Goal: Task Accomplishment & Management: Manage account settings

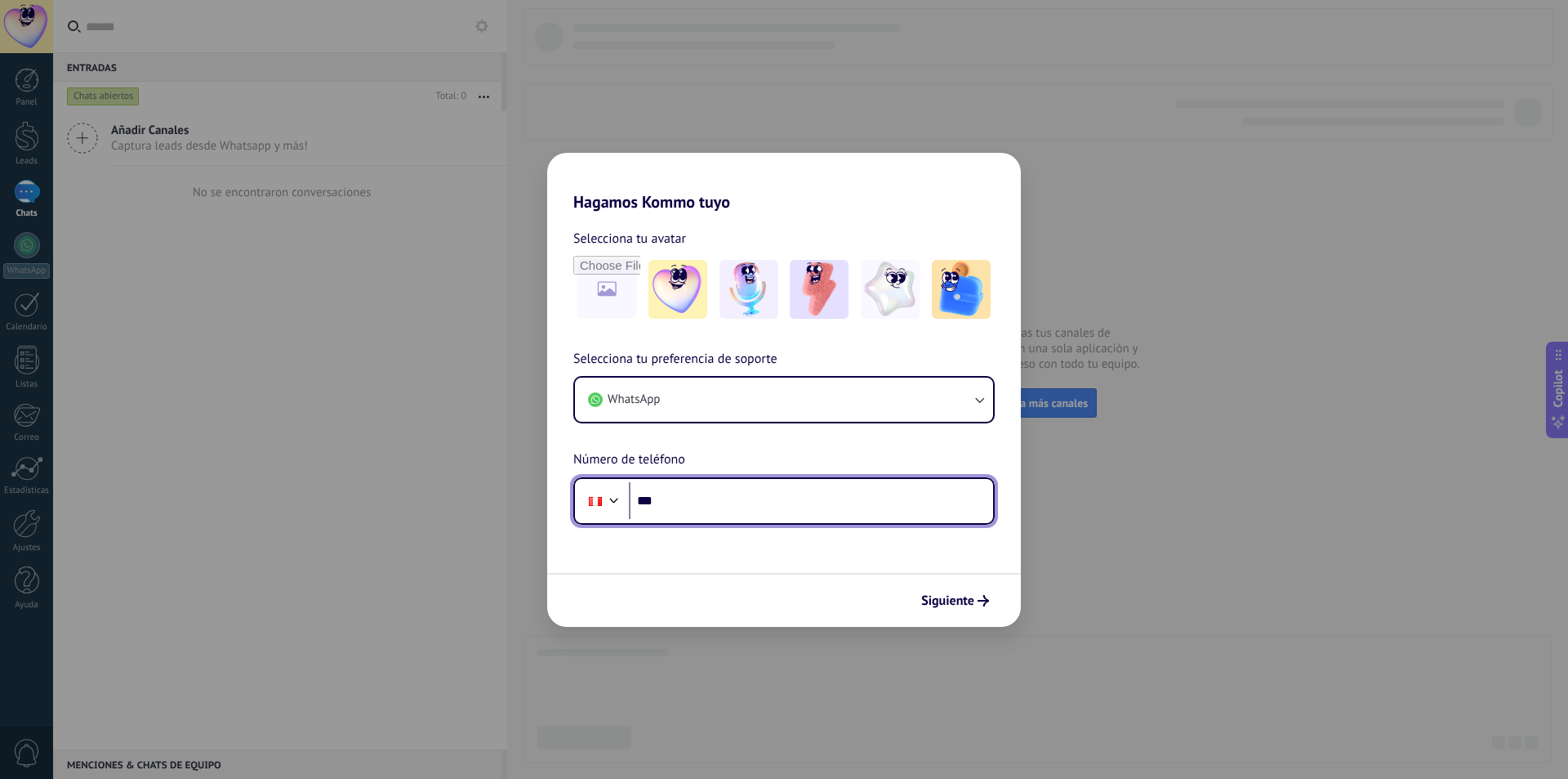
click at [684, 515] on input "***" at bounding box center [810, 501] width 364 height 38
type input "**********"
click at [1020, 624] on div "Siguiente" at bounding box center [784, 600] width 474 height 54
click at [996, 610] on div "Siguiente" at bounding box center [784, 600] width 474 height 54
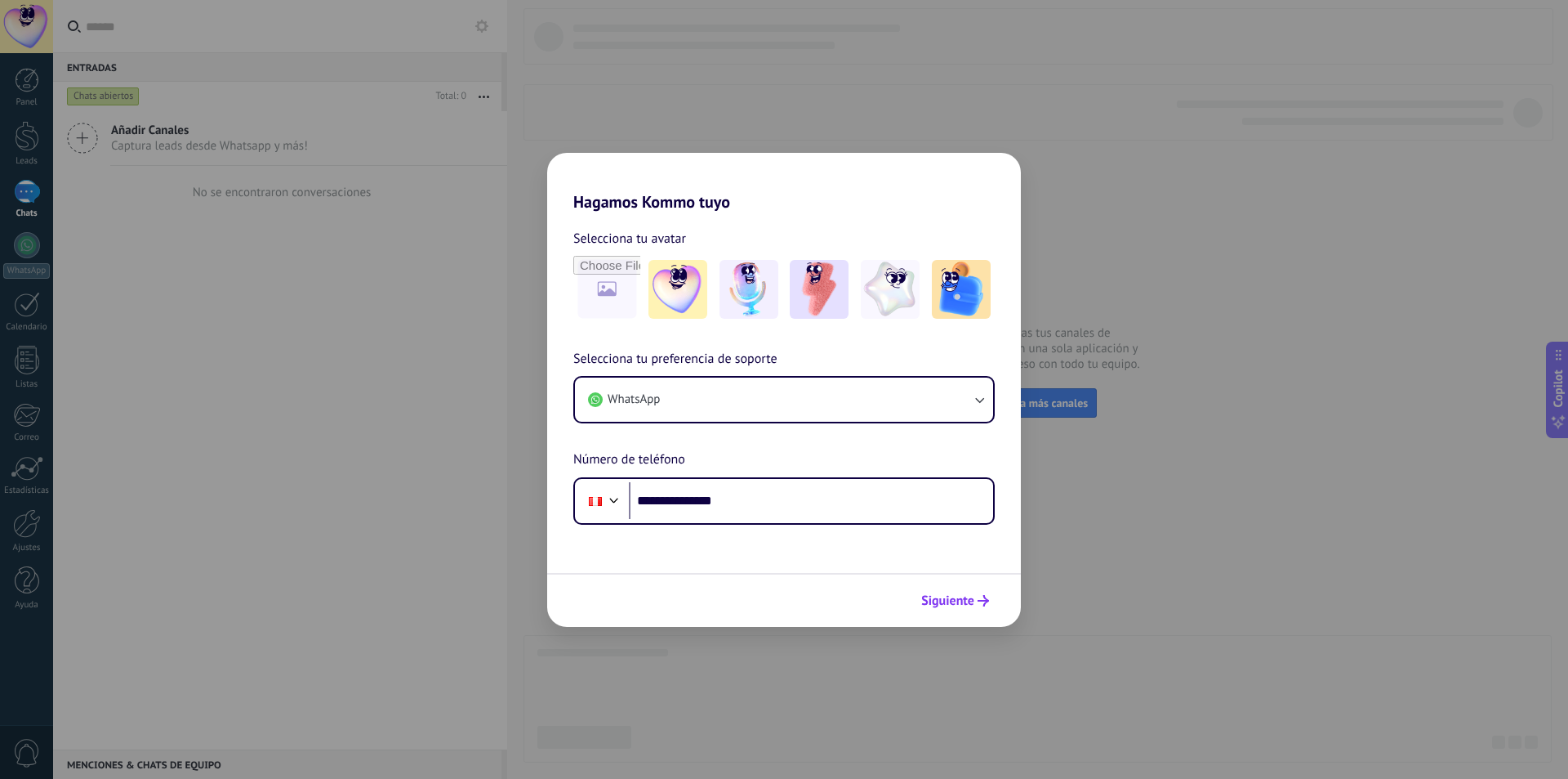
click at [985, 604] on use "submit" at bounding box center [982, 600] width 11 height 11
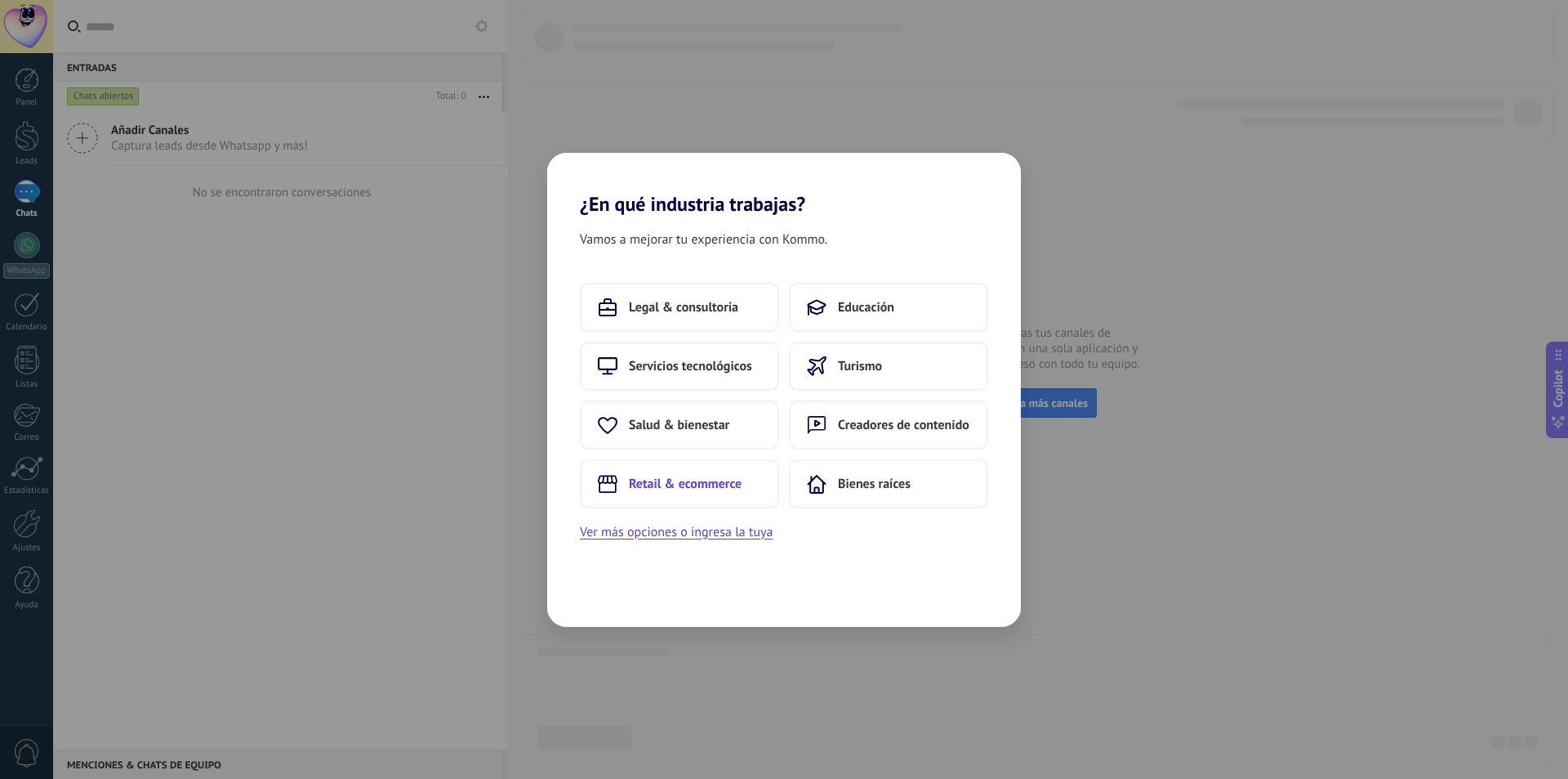
click at [687, 478] on span "Retail & ecommerce" at bounding box center [685, 484] width 113 height 16
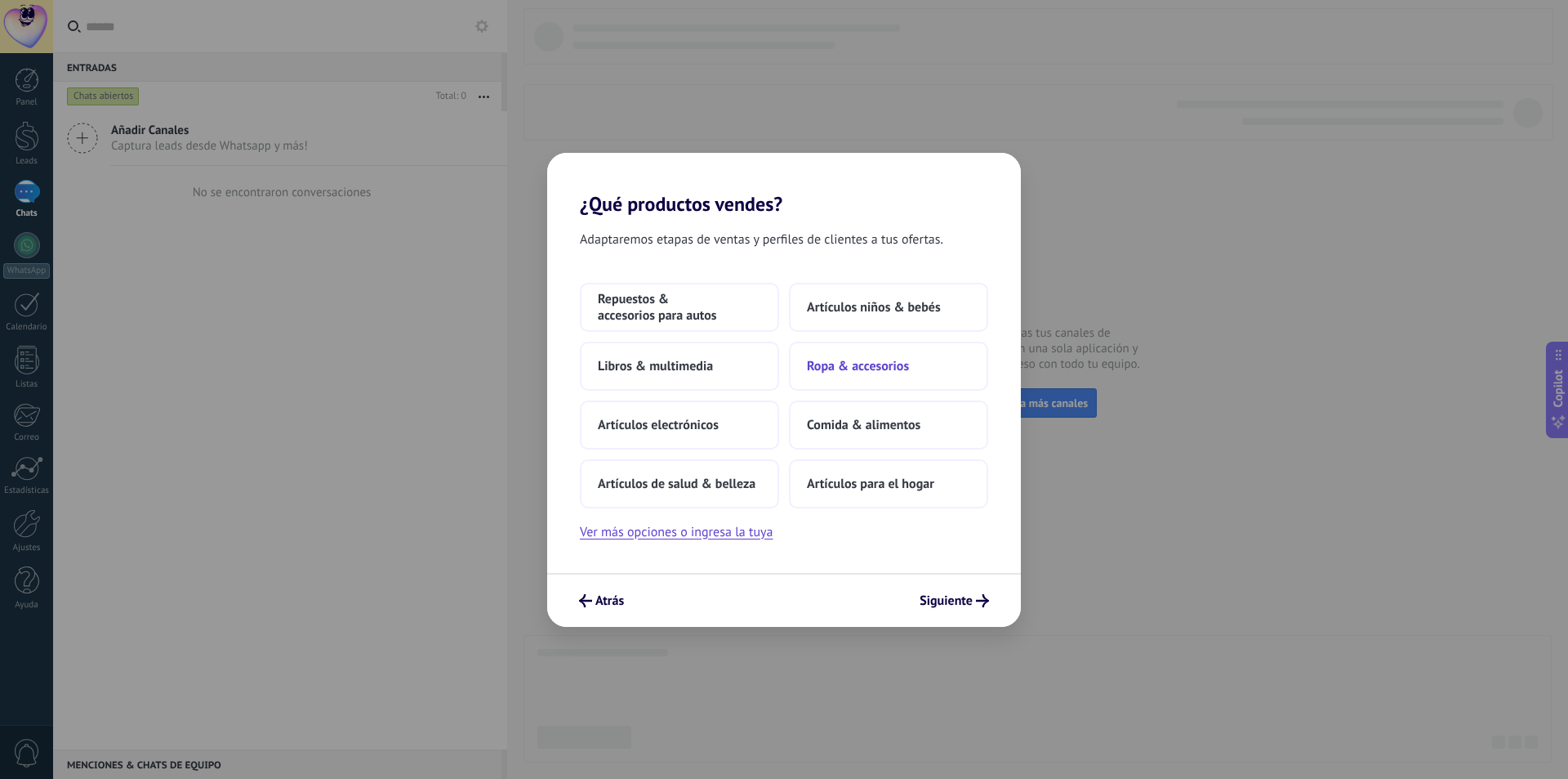
click at [854, 365] on span "Ropa & accesorios" at bounding box center [857, 366] width 102 height 16
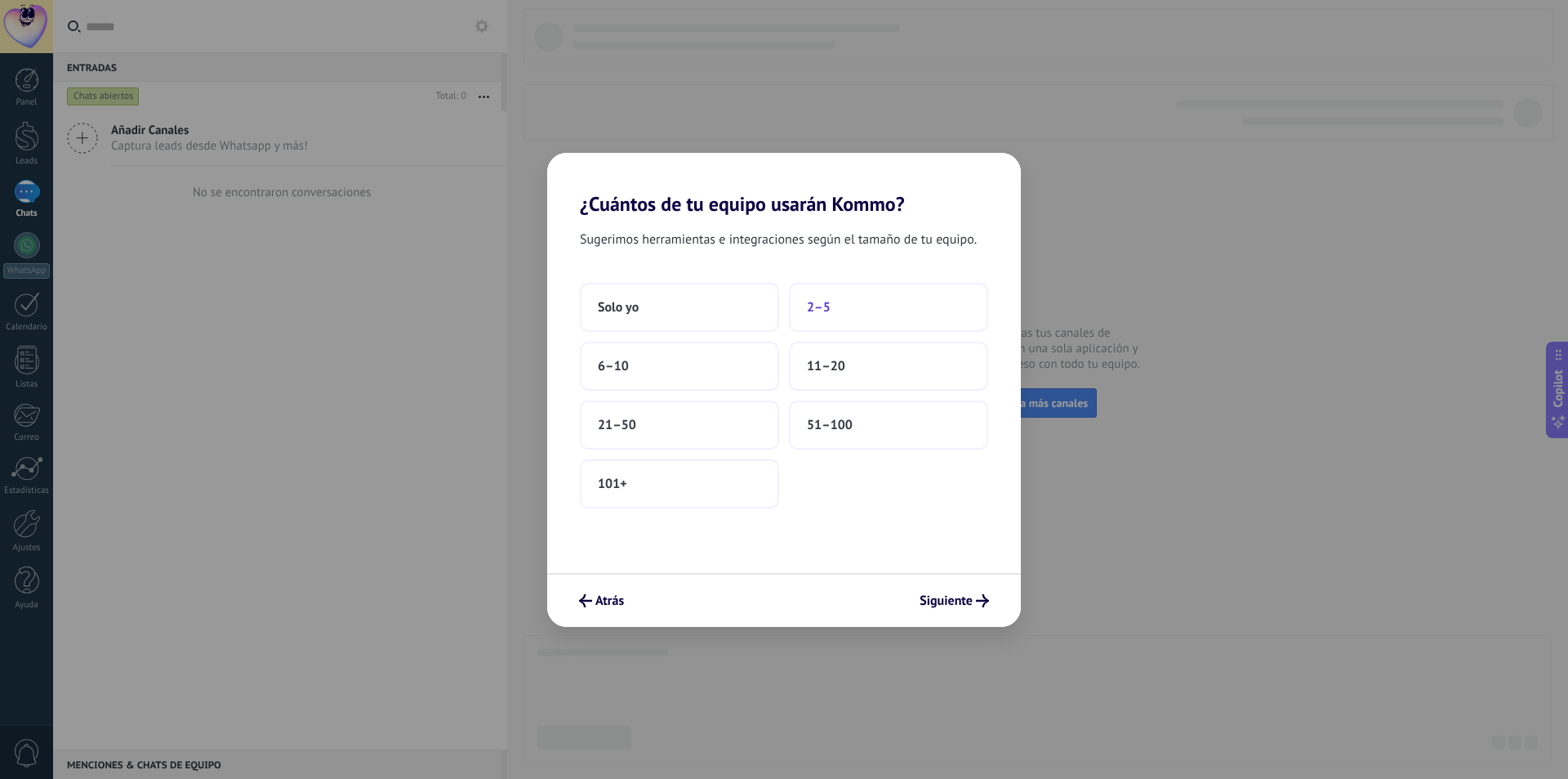
click at [860, 307] on button "2–5" at bounding box center [887, 307] width 199 height 49
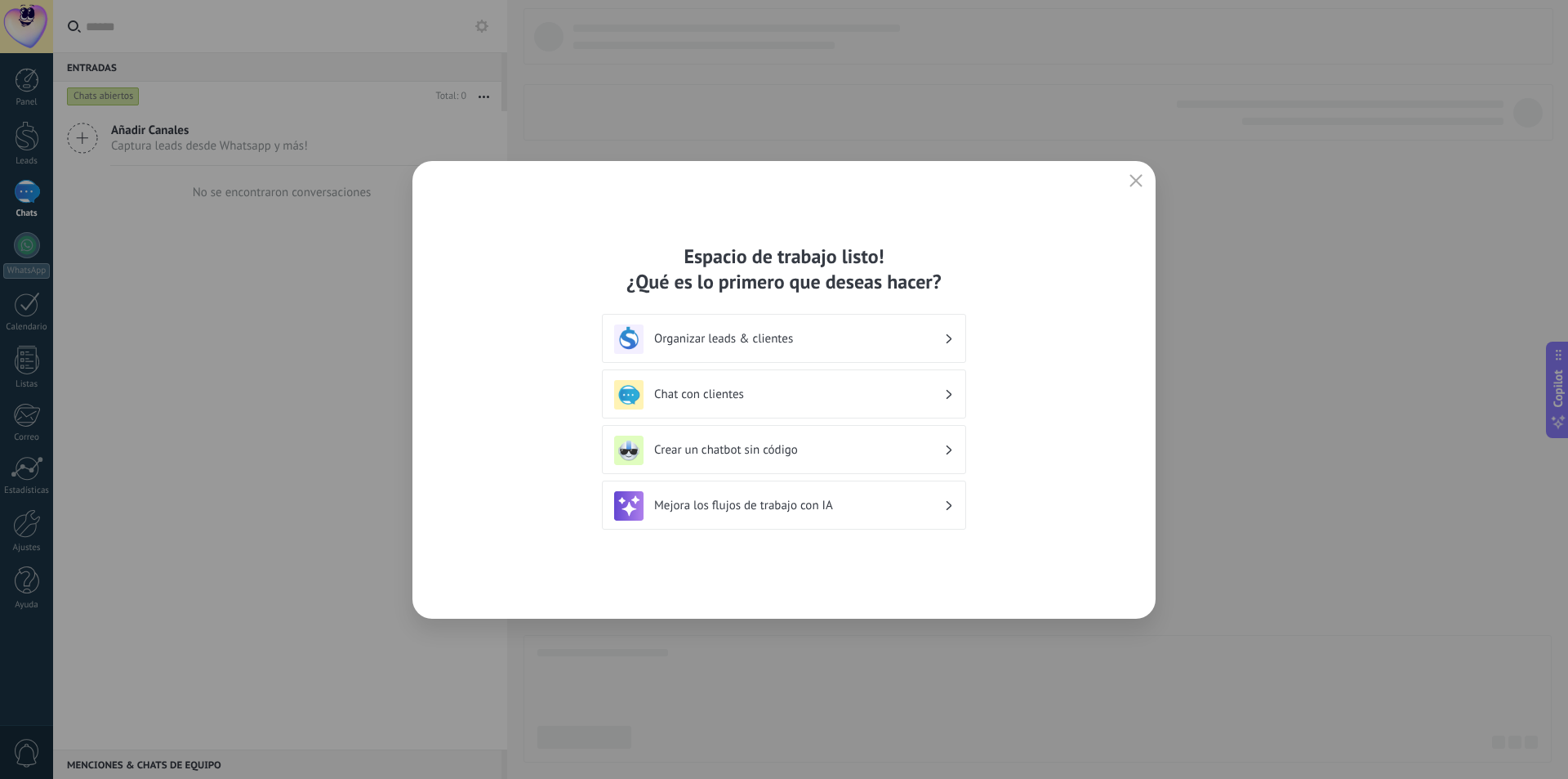
click at [740, 400] on h3 "Chat con clientes" at bounding box center [799, 395] width 290 height 16
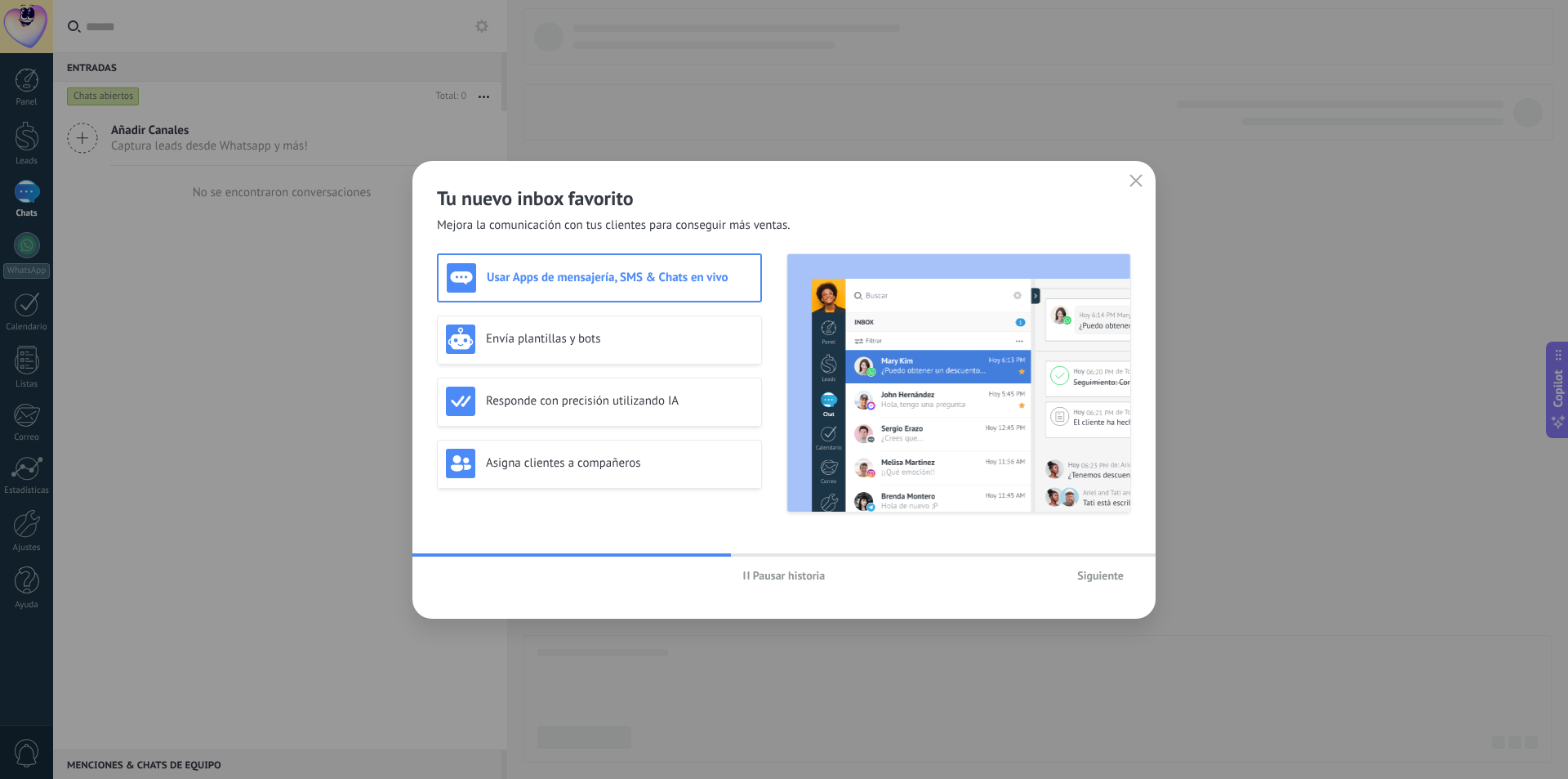
click at [578, 277] on h3 "Usar Apps de mensajería, SMS & Chats en vivo" at bounding box center [620, 278] width 266 height 16
click at [574, 331] on h3 "Envía plantillas y bots" at bounding box center [619, 339] width 267 height 16
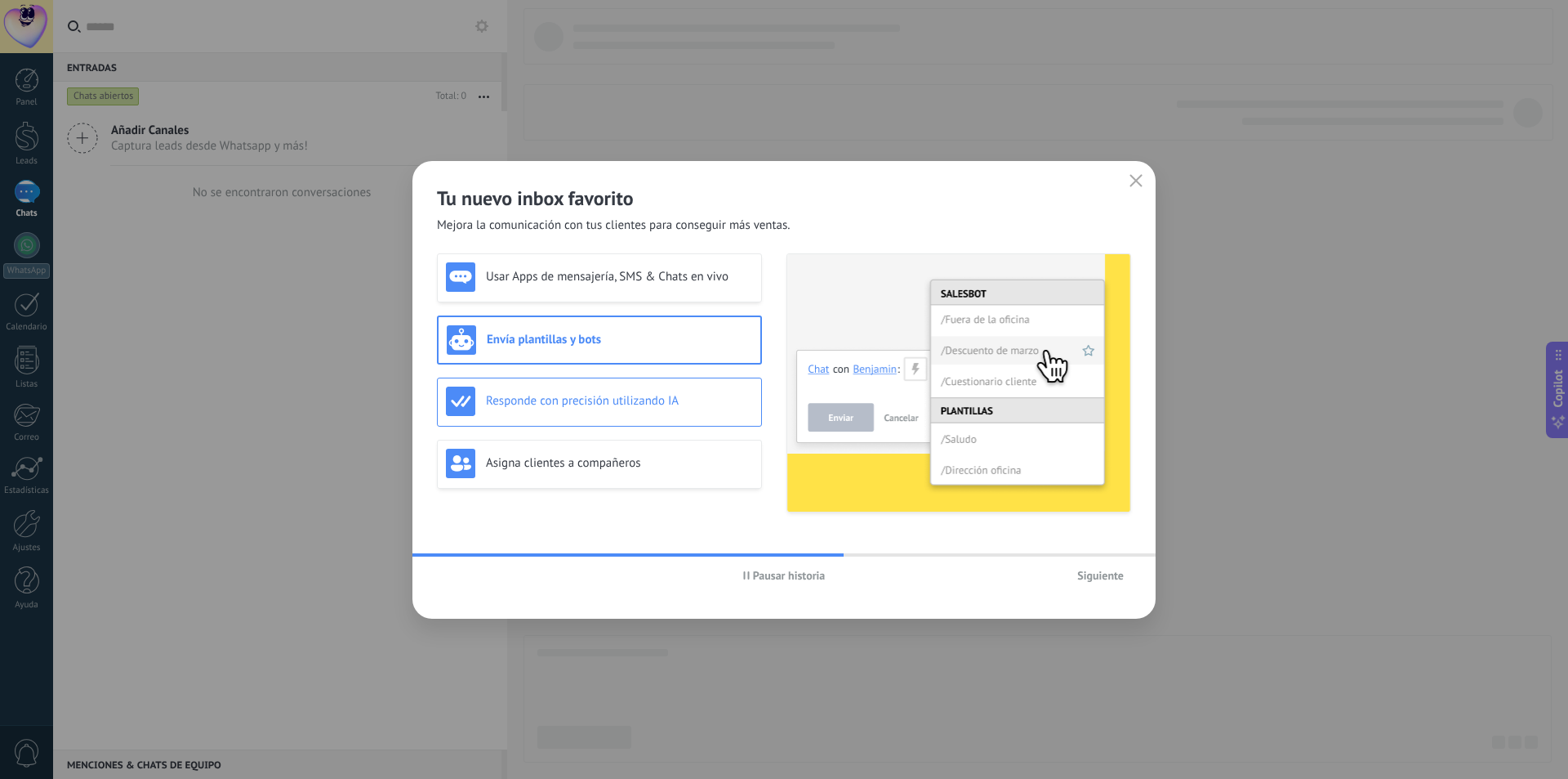
click at [564, 407] on h3 "Responde con precisión utilizando IA" at bounding box center [619, 401] width 267 height 16
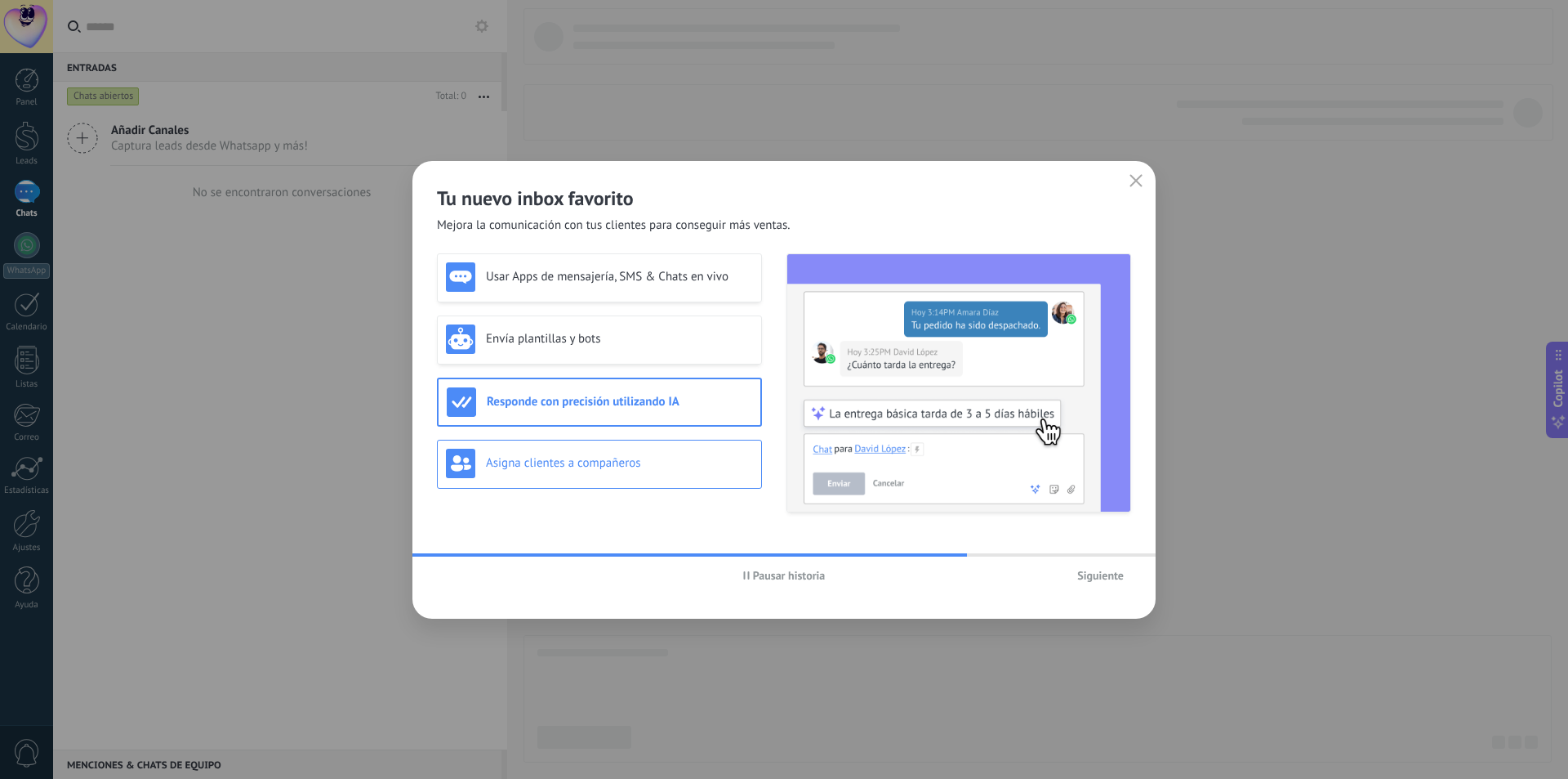
click at [613, 465] on h3 "Asigna clientes a compañeros" at bounding box center [619, 463] width 267 height 16
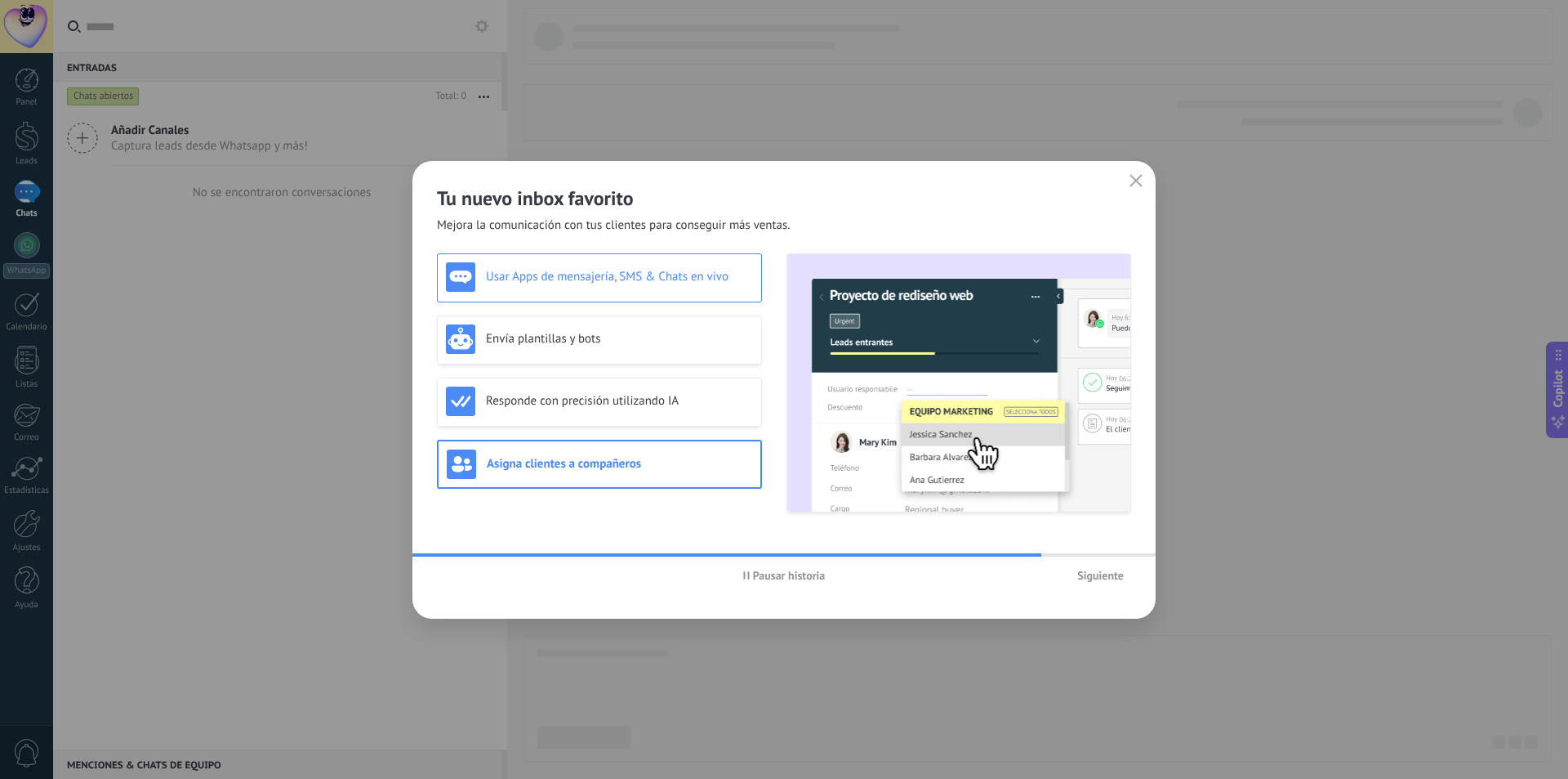
click at [643, 289] on div "Usar Apps de mensajería, SMS & Chats en vivo" at bounding box center [599, 276] width 307 height 29
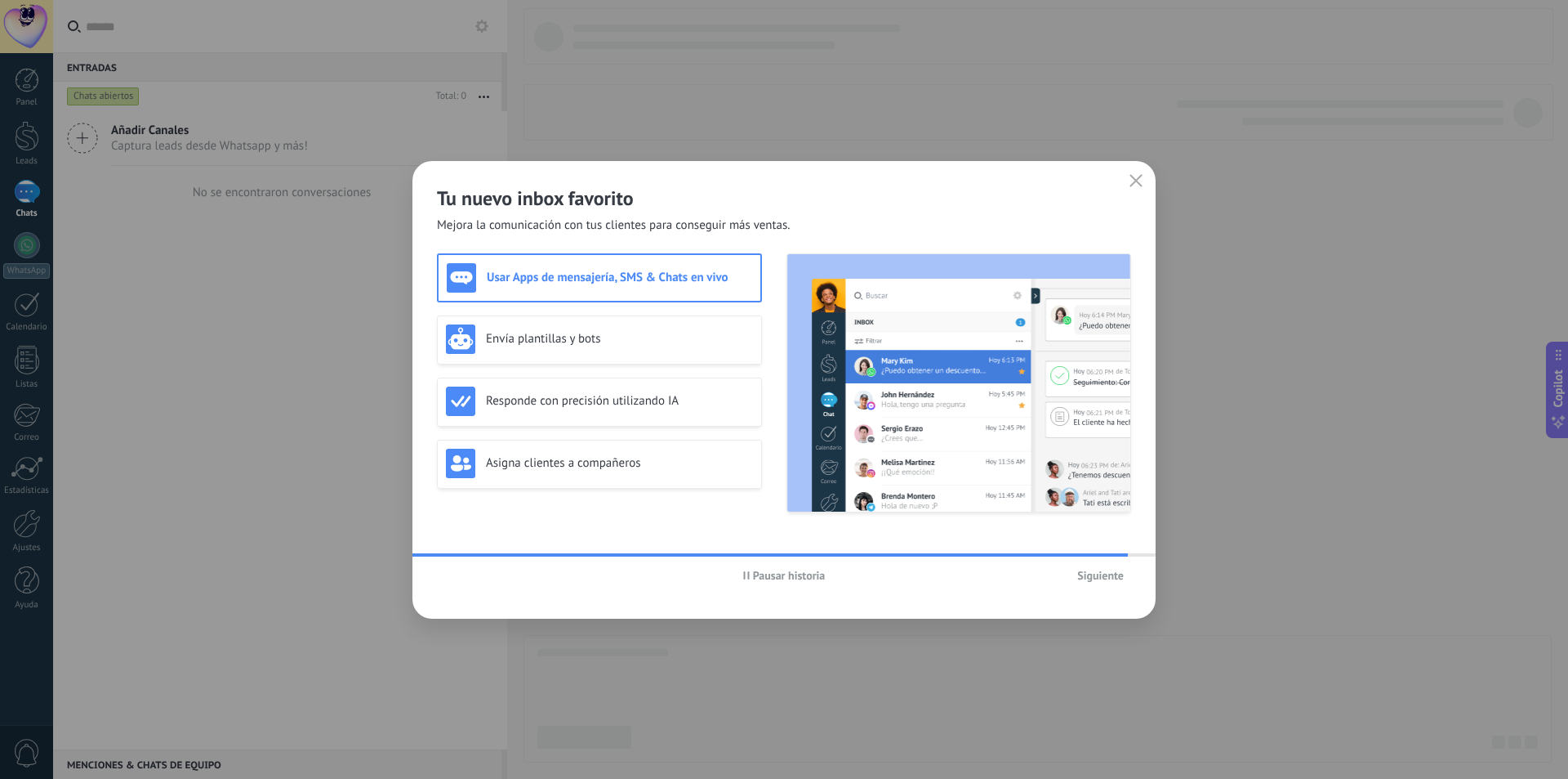
click at [1091, 574] on span "Siguiente" at bounding box center [1100, 575] width 47 height 11
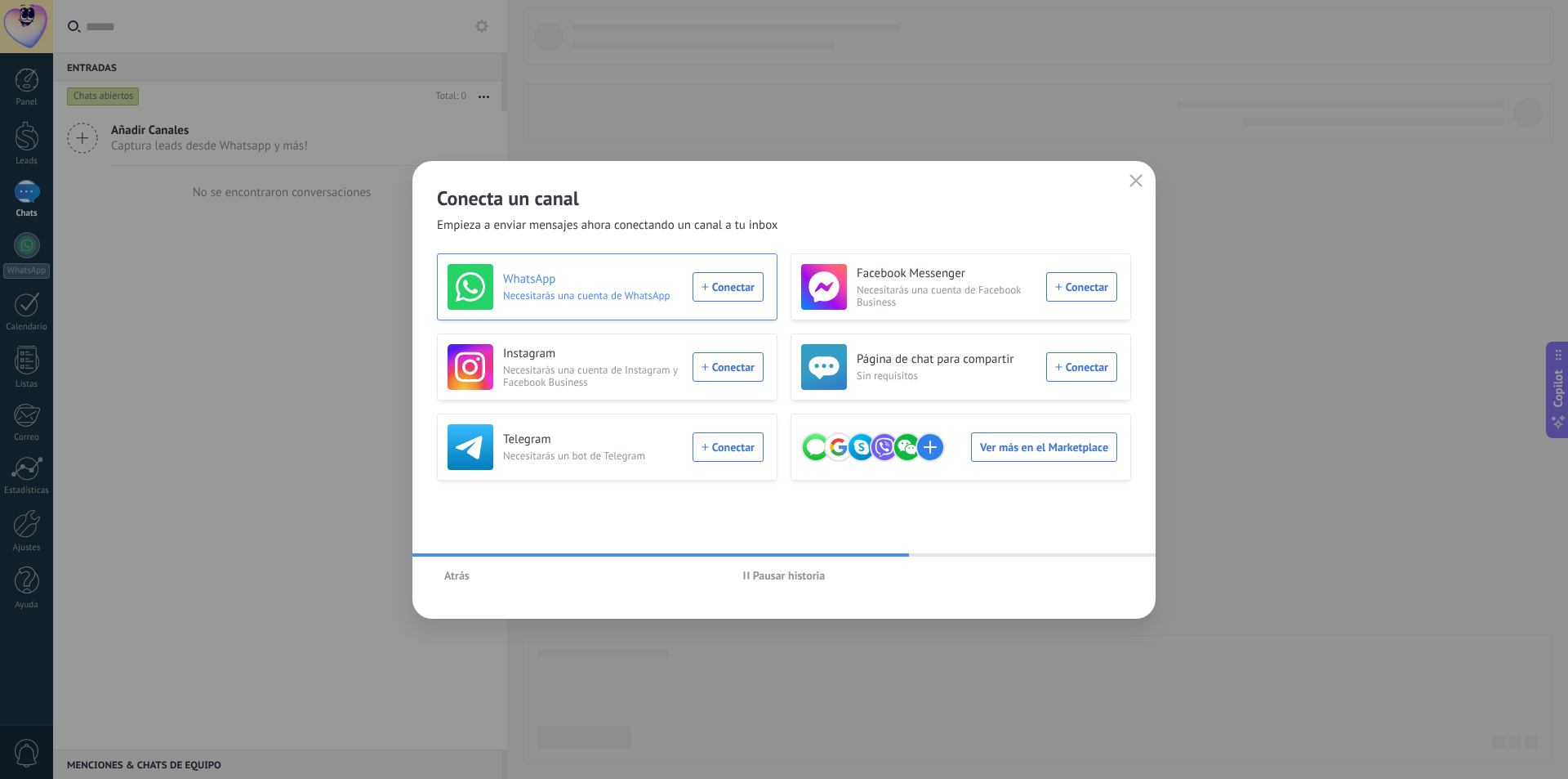
click at [740, 288] on div "WhatsApp Necesitarás una cuenta de WhatsApp Conectar" at bounding box center [606, 287] width 316 height 46
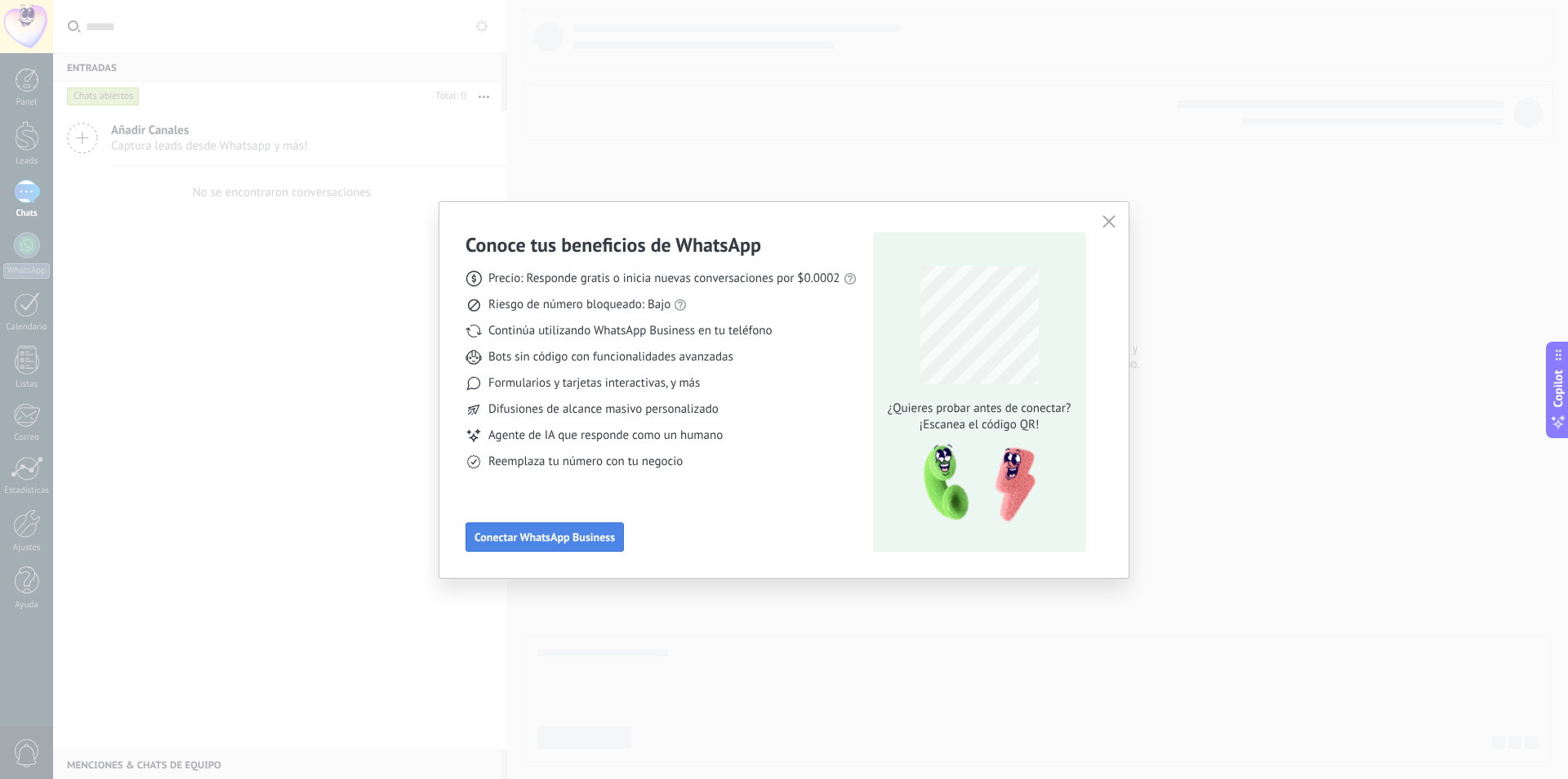
click at [599, 542] on span "Conectar WhatsApp Business" at bounding box center [545, 536] width 141 height 11
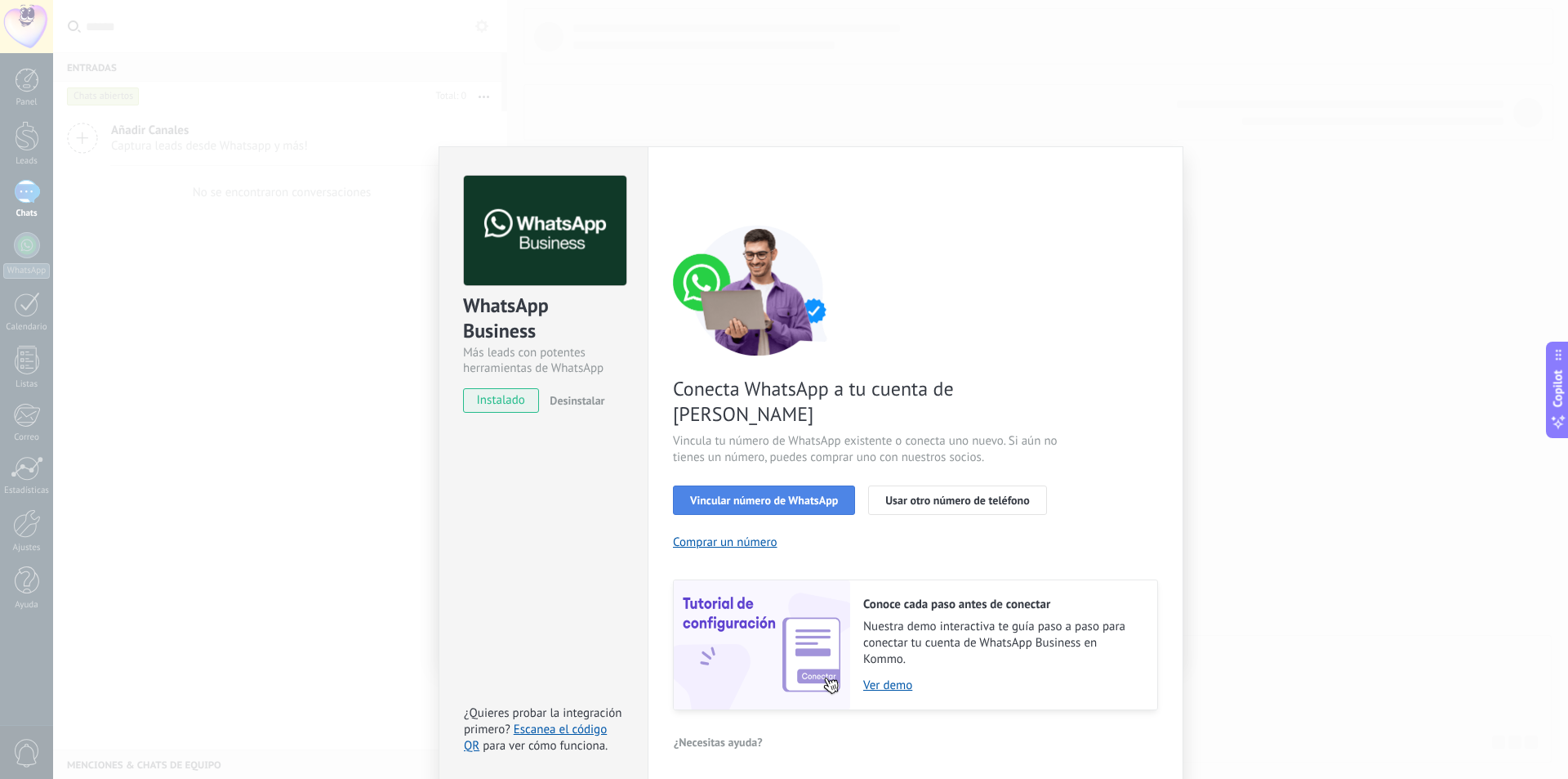
click at [736, 494] on span "Vincular número de WhatsApp" at bounding box center [765, 499] width 148 height 11
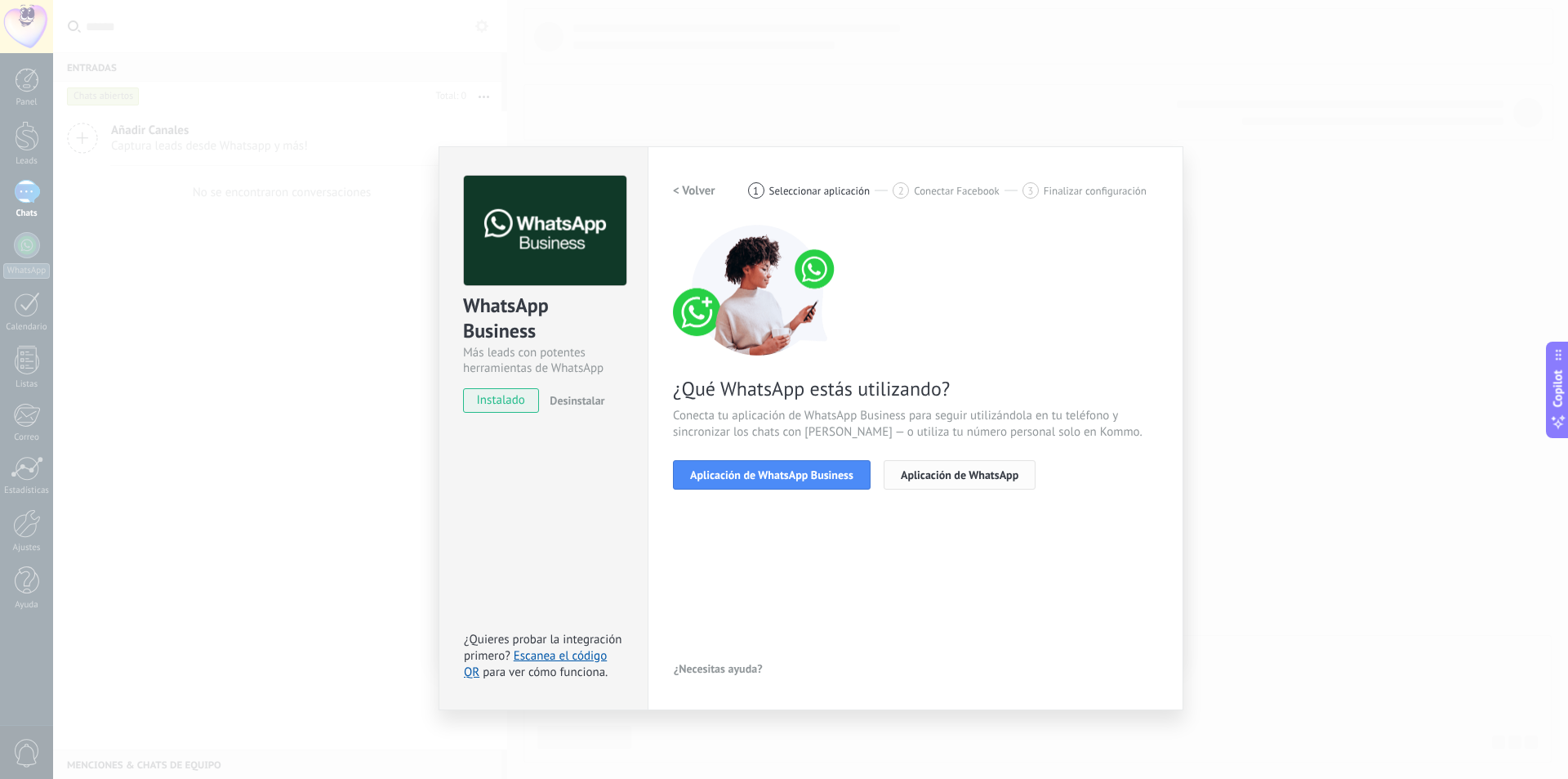
click at [972, 481] on button "Aplicación de WhatsApp" at bounding box center [959, 474] width 152 height 29
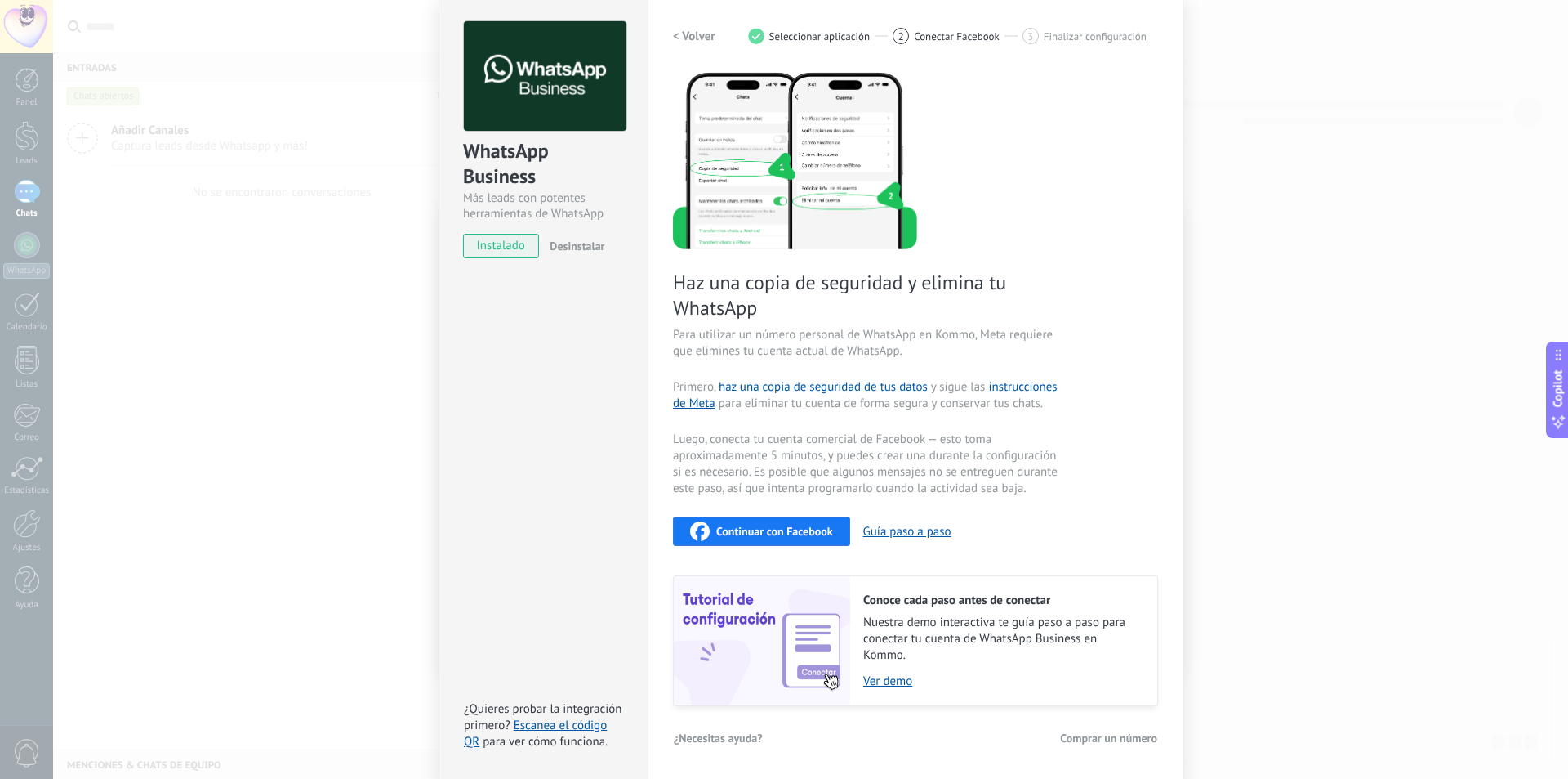
scroll to position [73, 0]
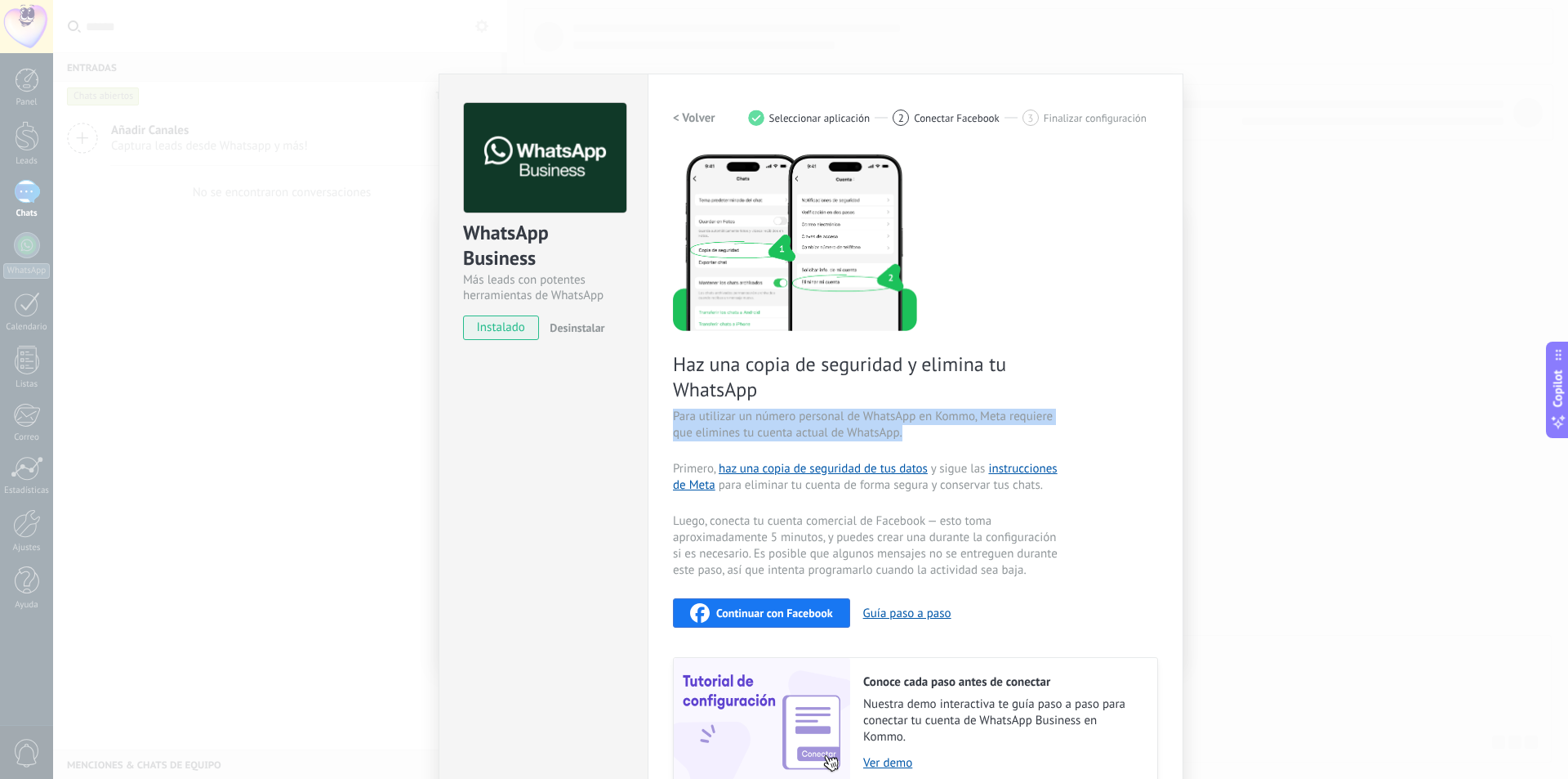
drag, startPoint x: 934, startPoint y: 436, endPoint x: 662, endPoint y: 413, distance: 273.0
click at [662, 413] on div "Configuraciones Autorizaciones This tab logs the users who have granted integra…" at bounding box center [915, 468] width 536 height 788
click at [668, 414] on div "Configuraciones Autorizaciones This tab logs the users who have granted integra…" at bounding box center [915, 468] width 536 height 788
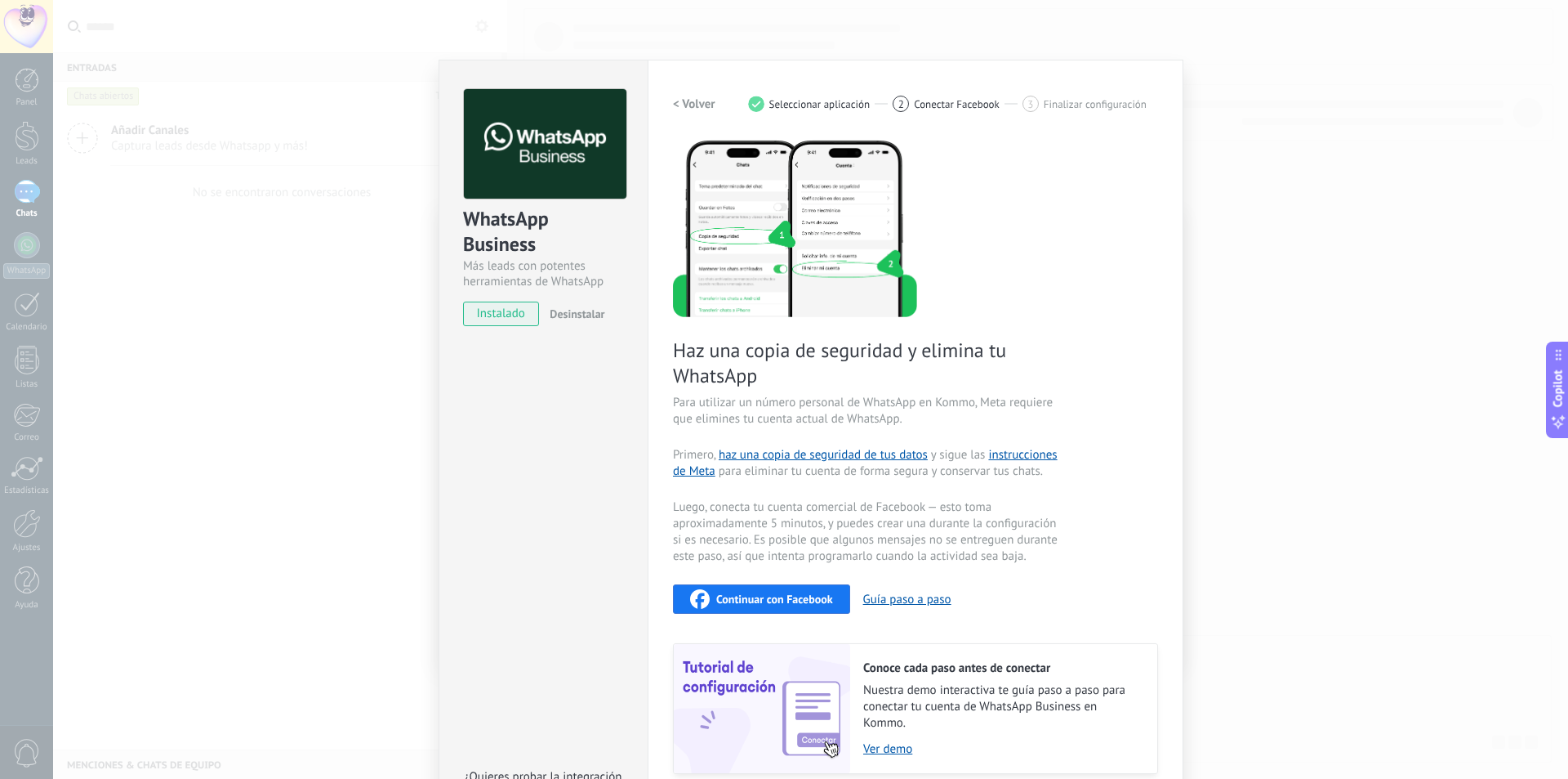
scroll to position [0, 0]
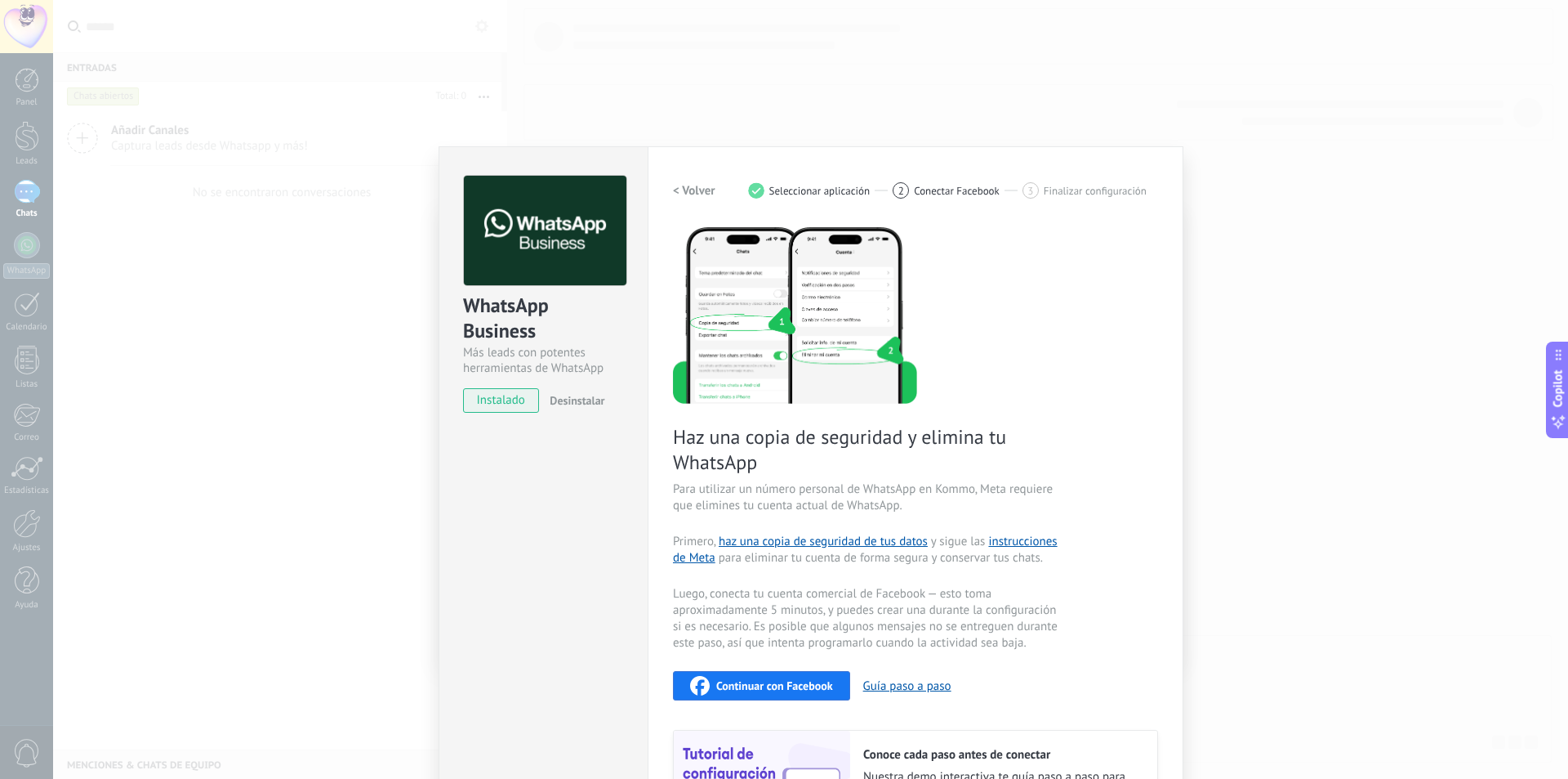
click at [931, 189] on span "Conectar Facebook" at bounding box center [956, 191] width 86 height 12
click at [797, 190] on span "Seleccionar aplicación" at bounding box center [819, 191] width 101 height 12
click at [699, 190] on h2 "< Volver" at bounding box center [694, 191] width 42 height 16
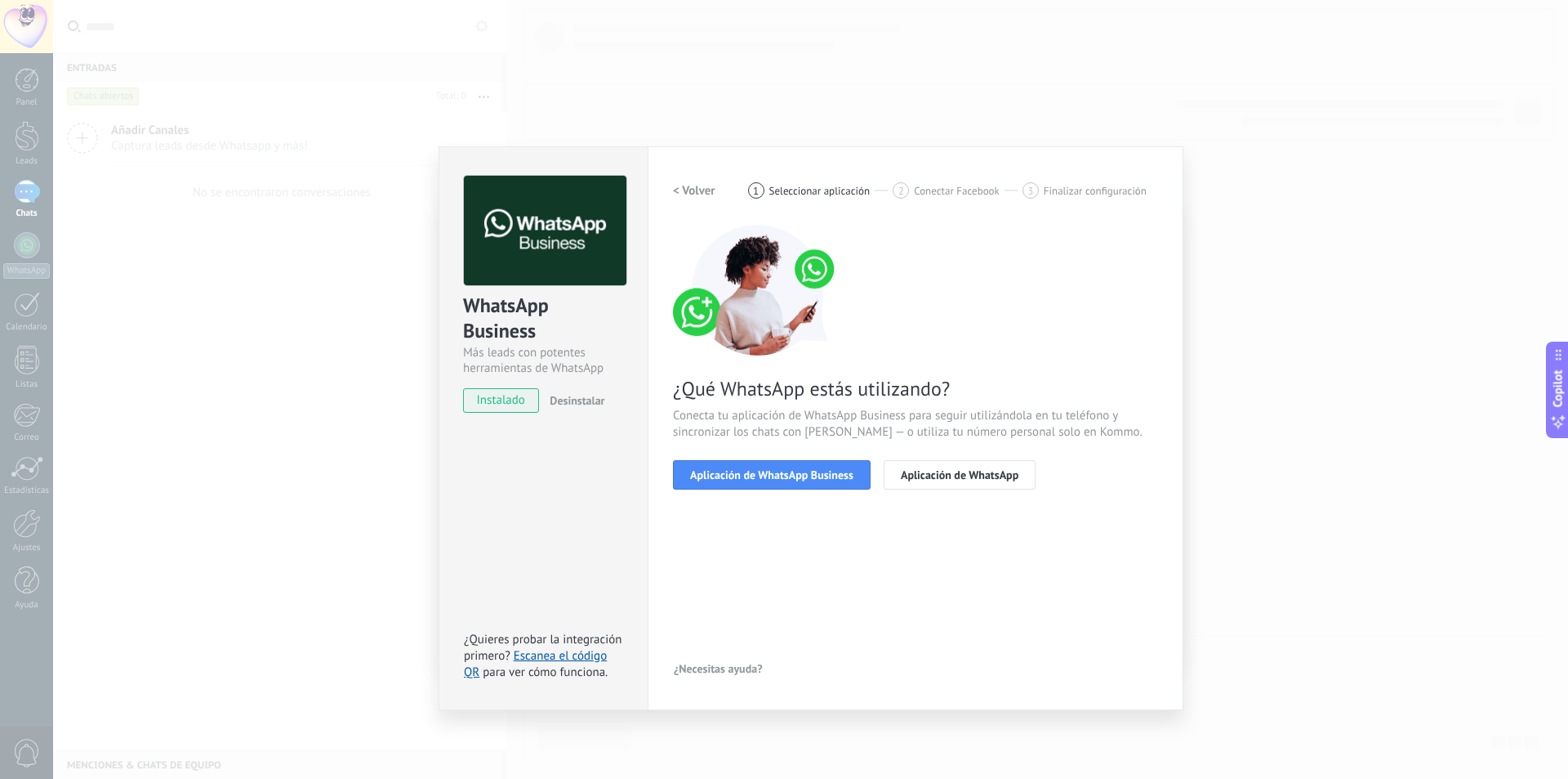
click at [695, 204] on button "< Volver" at bounding box center [694, 190] width 42 height 29
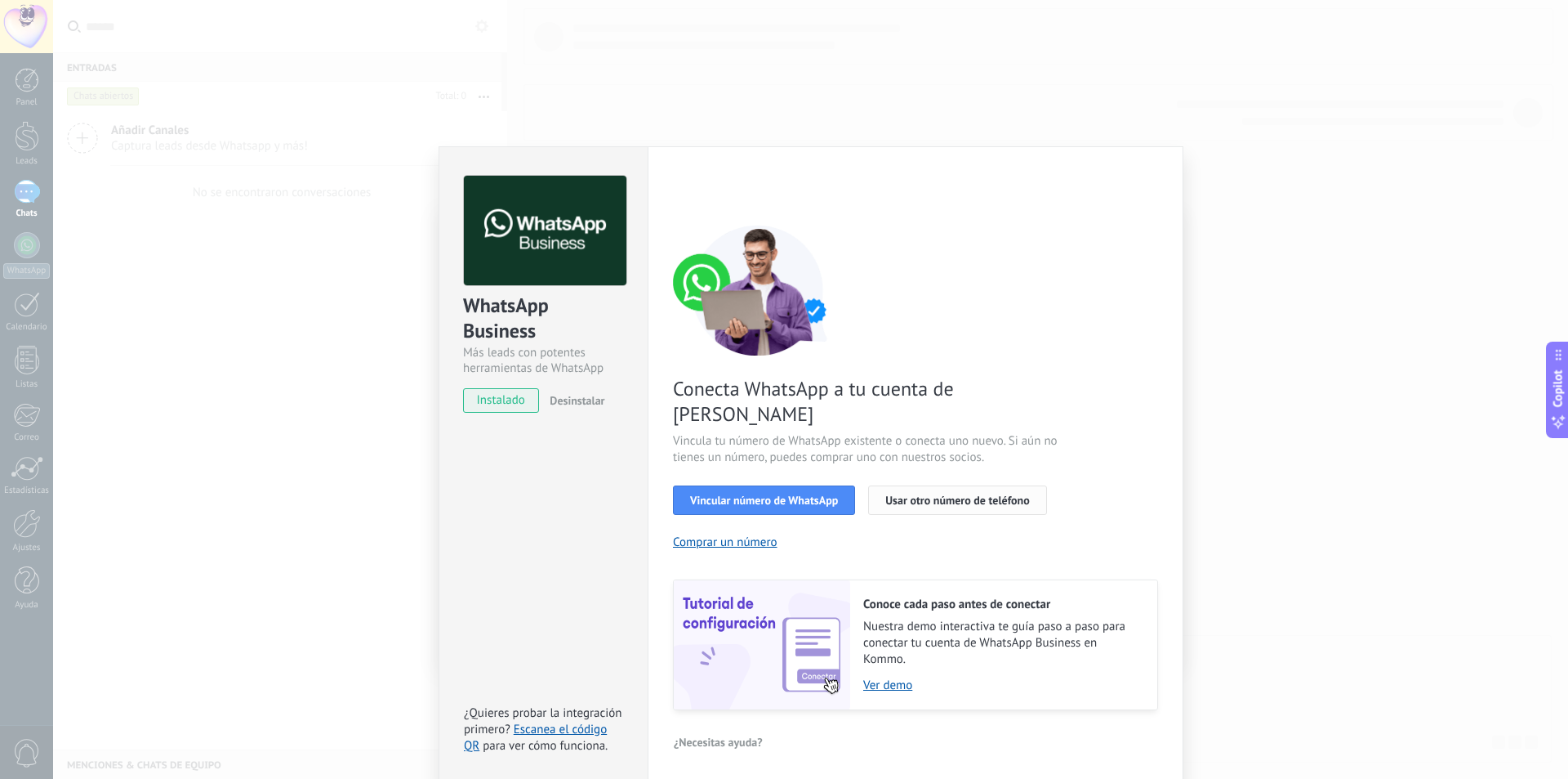
click at [926, 494] on span "Usar otro número de teléfono" at bounding box center [957, 499] width 144 height 11
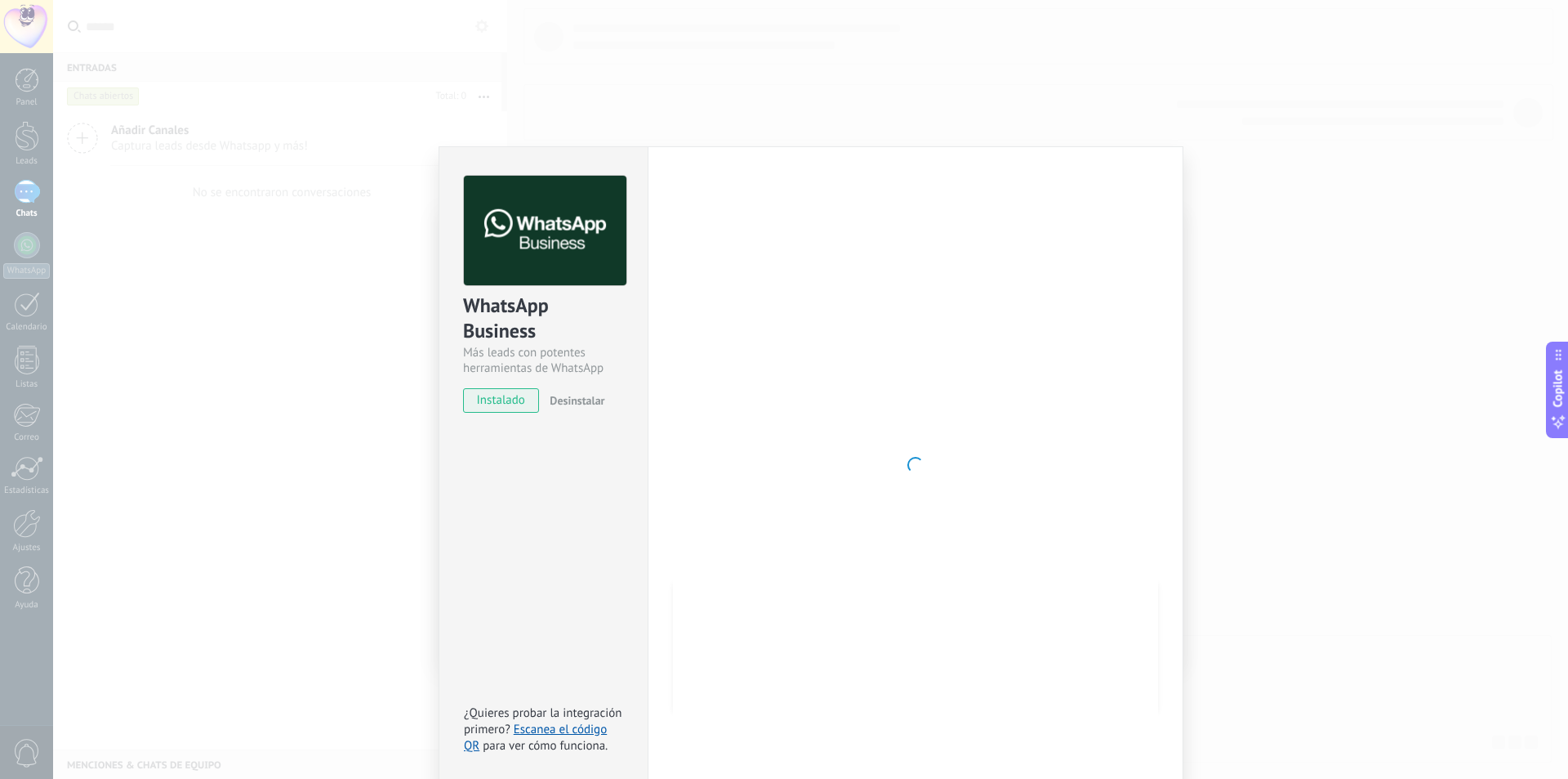
click at [1542, 412] on div "WhatsApp Business Más leads con potentes herramientas de WhatsApp instalado Des…" at bounding box center [810, 389] width 1515 height 779
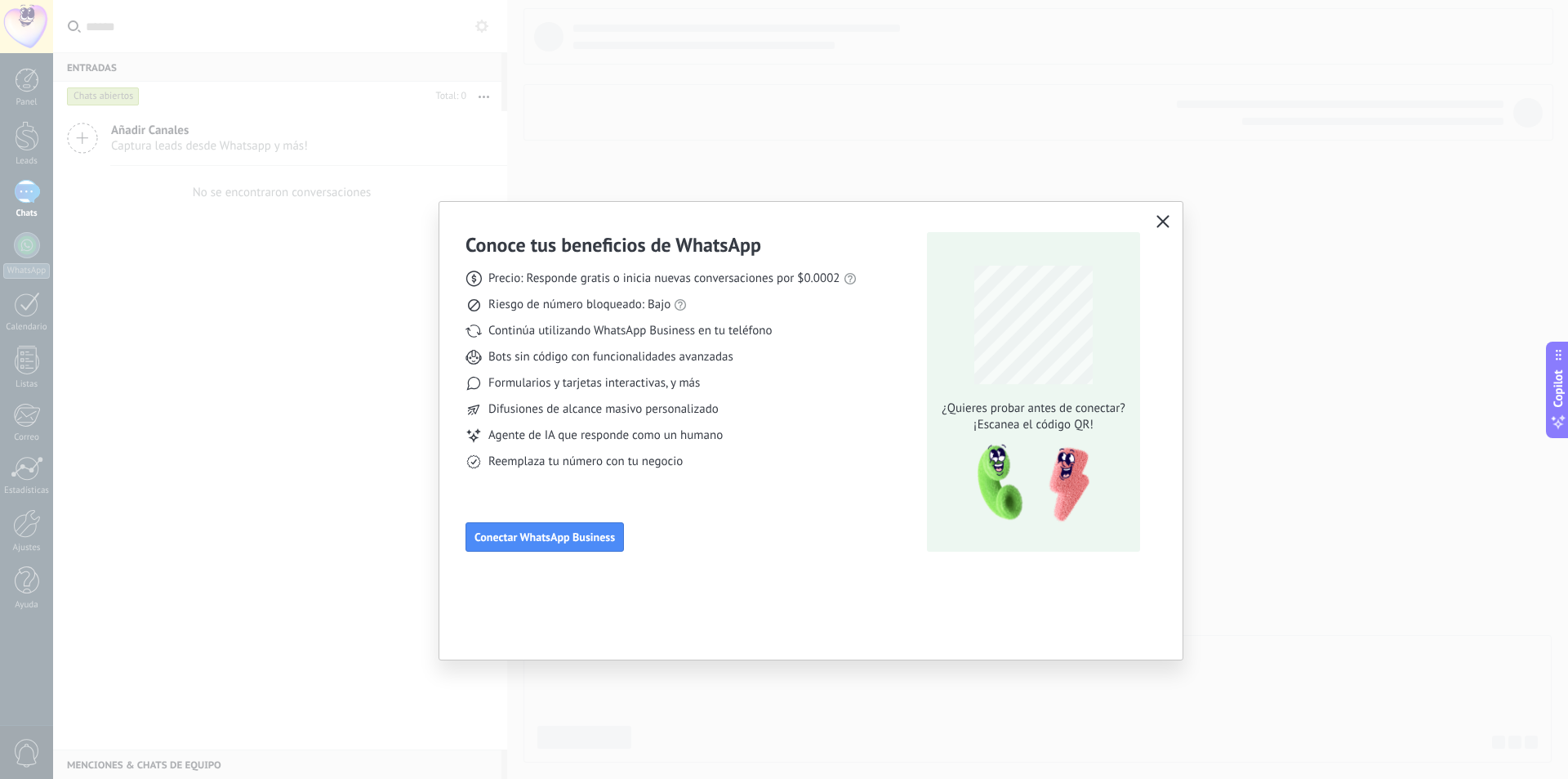
click at [749, 561] on div "Conoce tus beneficios de WhatsApp Precio: Responde gratis o inicia nuevas conve…" at bounding box center [811, 390] width 744 height 376
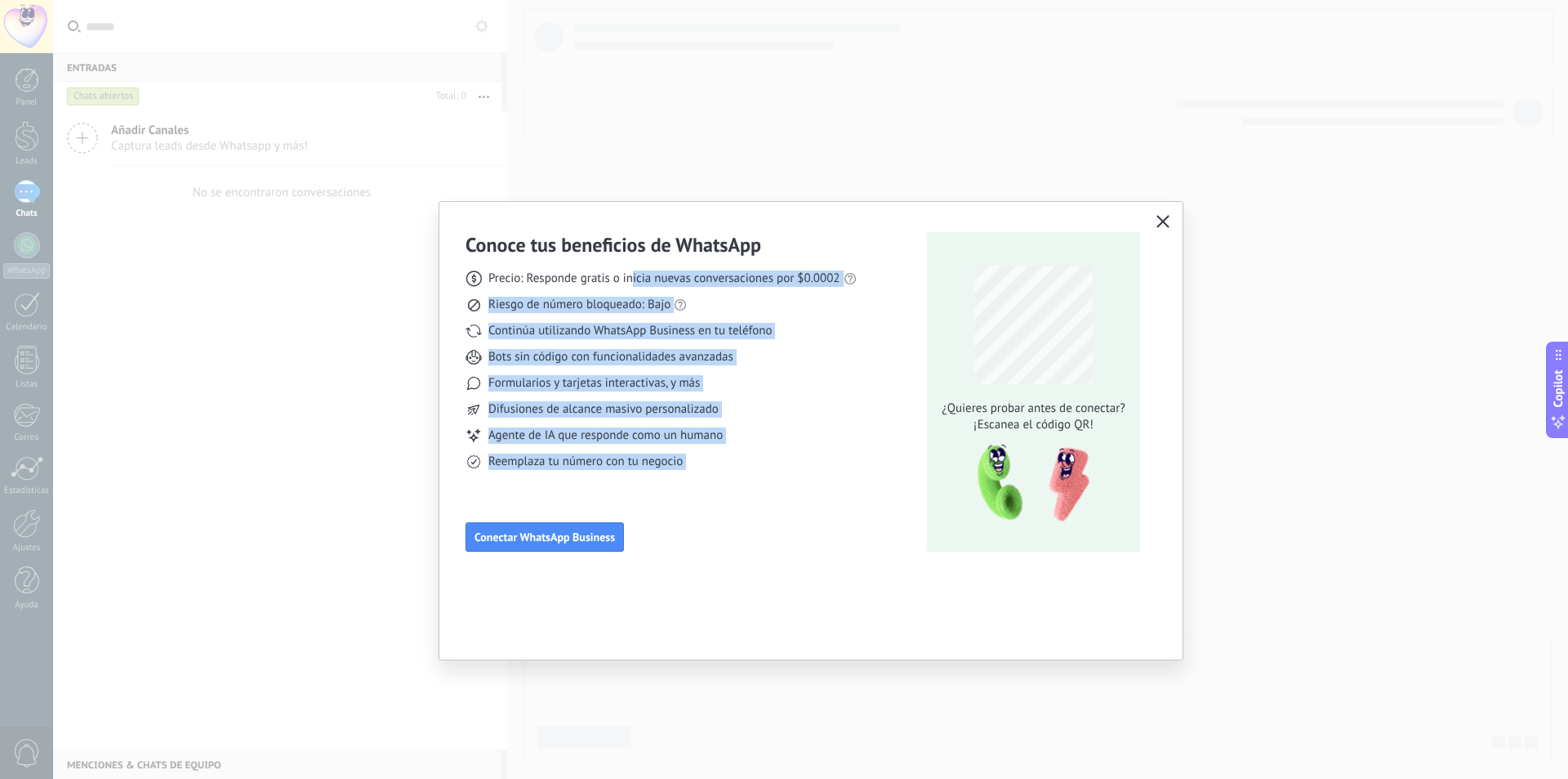
drag, startPoint x: 630, startPoint y: 281, endPoint x: 914, endPoint y: 283, distance: 284.0
click at [914, 283] on div "Conoce tus beneficios de WhatsApp Precio: Responde gratis o inicia nuevas conve…" at bounding box center [810, 392] width 691 height 320
click at [825, 293] on div "Precio: Responde gratis o inicia nuevas conversaciones por $0.0002 Riesgo de nú…" at bounding box center [661, 363] width 391 height 212
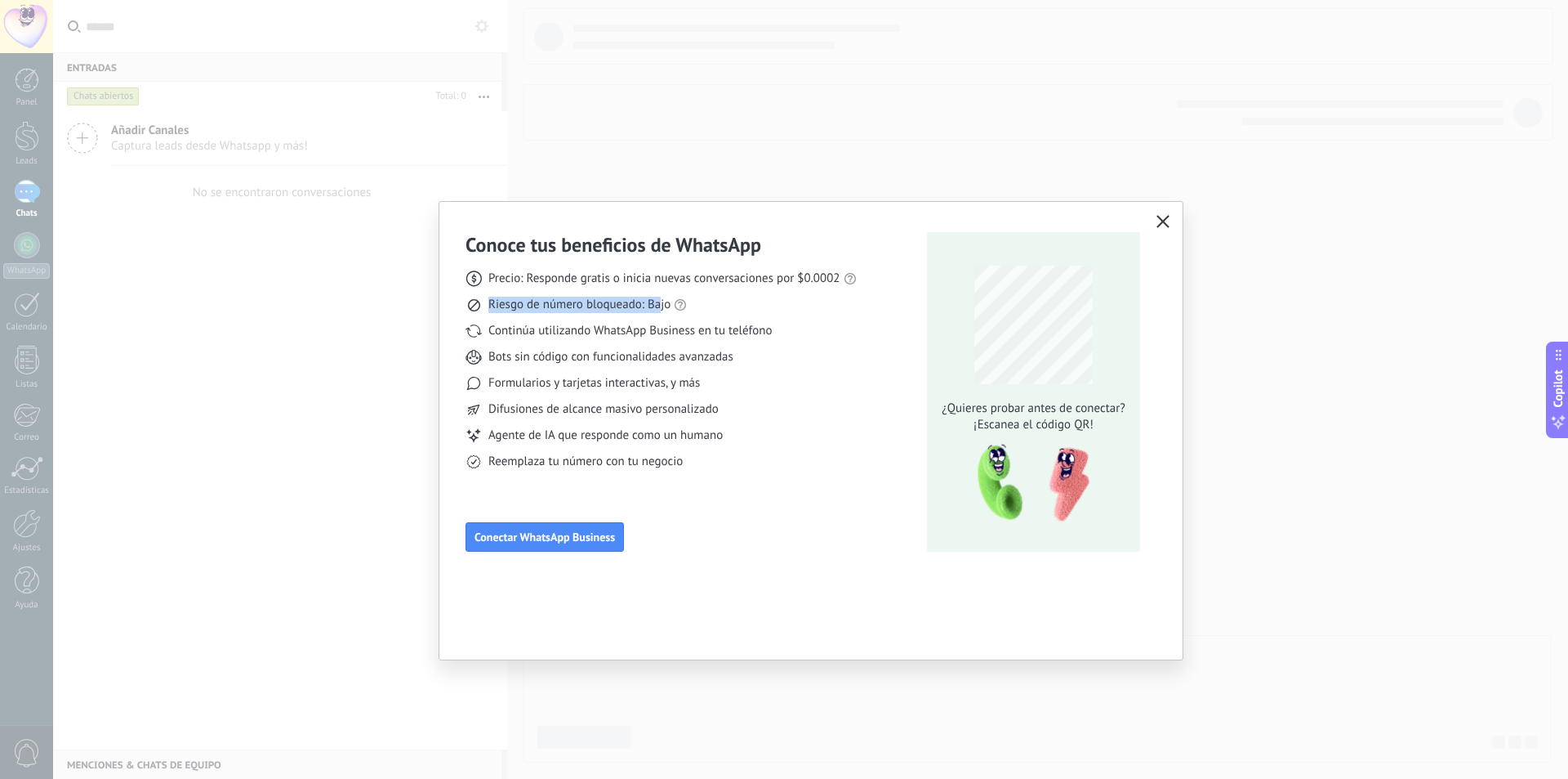
drag, startPoint x: 477, startPoint y: 308, endPoint x: 663, endPoint y: 317, distance: 186.2
click at [663, 317] on div "Precio: Responde gratis o inicia nuevas conversaciones por $0.0002 Riesgo de nú…" at bounding box center [661, 363] width 391 height 212
drag, startPoint x: 668, startPoint y: 311, endPoint x: 488, endPoint y: 314, distance: 180.0
click at [488, 314] on div "Precio: Responde gratis o inicia nuevas conversaciones por $0.0002 Riesgo de nú…" at bounding box center [661, 363] width 391 height 212
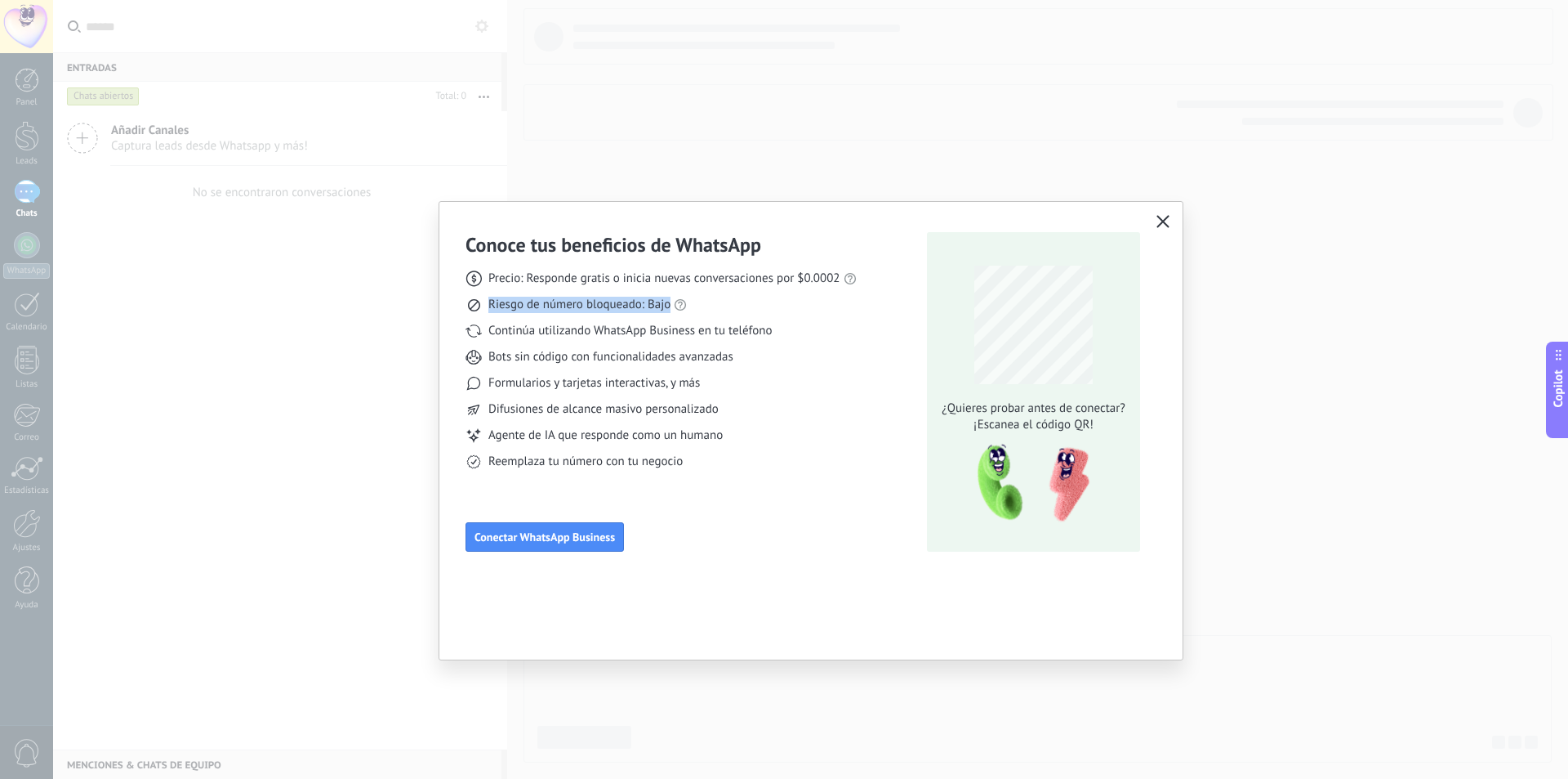
click at [488, 314] on div "Precio: Responde gratis o inicia nuevas conversaciones por $0.0002 Riesgo de nú…" at bounding box center [661, 363] width 391 height 212
drag, startPoint x: 488, startPoint y: 314, endPoint x: 486, endPoint y: 335, distance: 21.1
click at [488, 315] on div "Precio: Responde gratis o inicia nuevas conversaciones por $0.0002 Riesgo de nú…" at bounding box center [661, 363] width 391 height 212
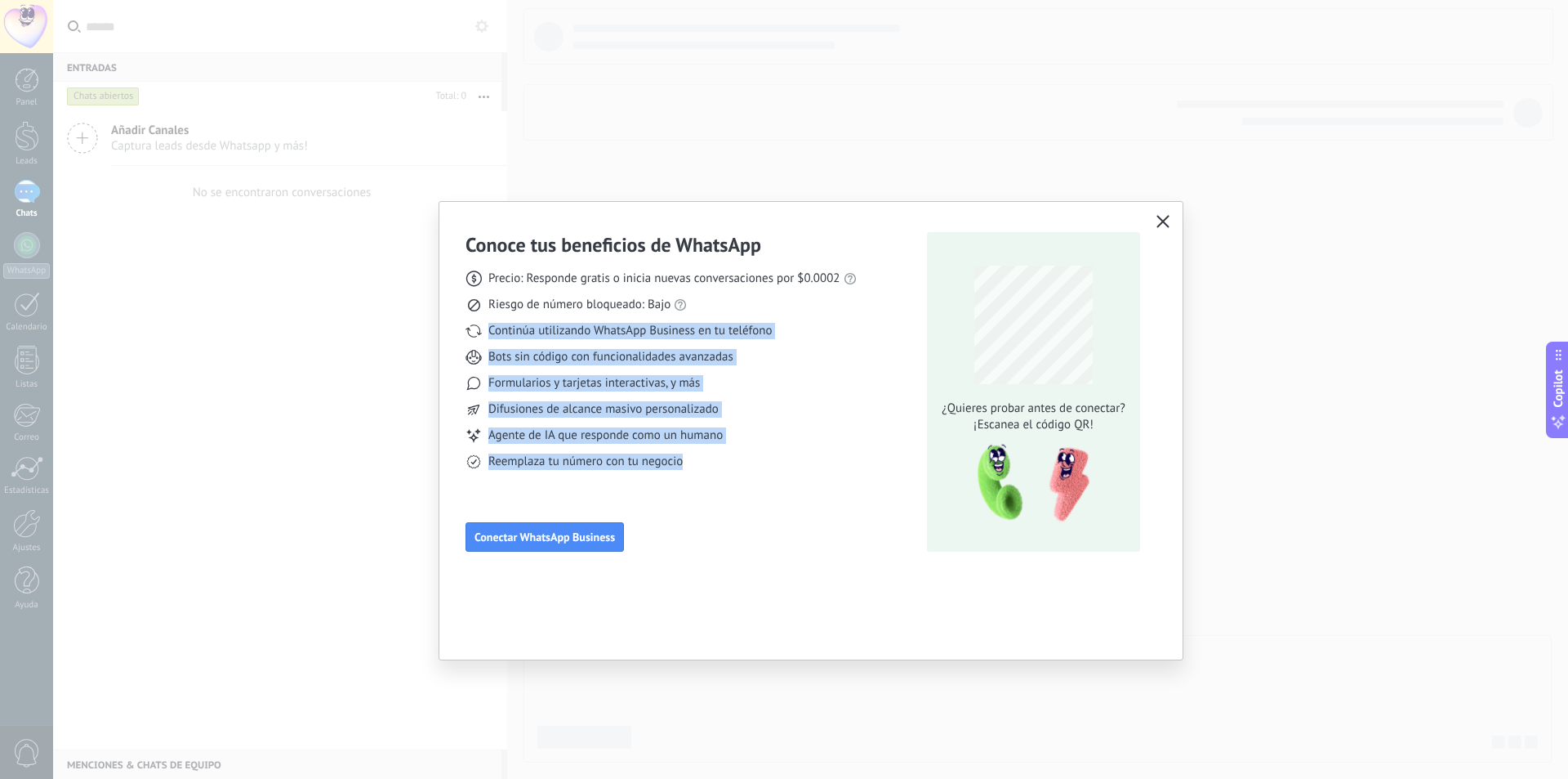
drag, startPoint x: 486, startPoint y: 337, endPoint x: 788, endPoint y: 492, distance: 339.5
click at [788, 492] on div "Conoce tus beneficios de WhatsApp Precio: Responde gratis o inicia nuevas conve…" at bounding box center [661, 392] width 391 height 320
click at [731, 509] on div "Conoce tus beneficios de WhatsApp Precio: Responde gratis o inicia nuevas conve…" at bounding box center [661, 392] width 391 height 320
click at [587, 377] on span "Formularios y tarjetas interactivas, y más" at bounding box center [595, 383] width 212 height 16
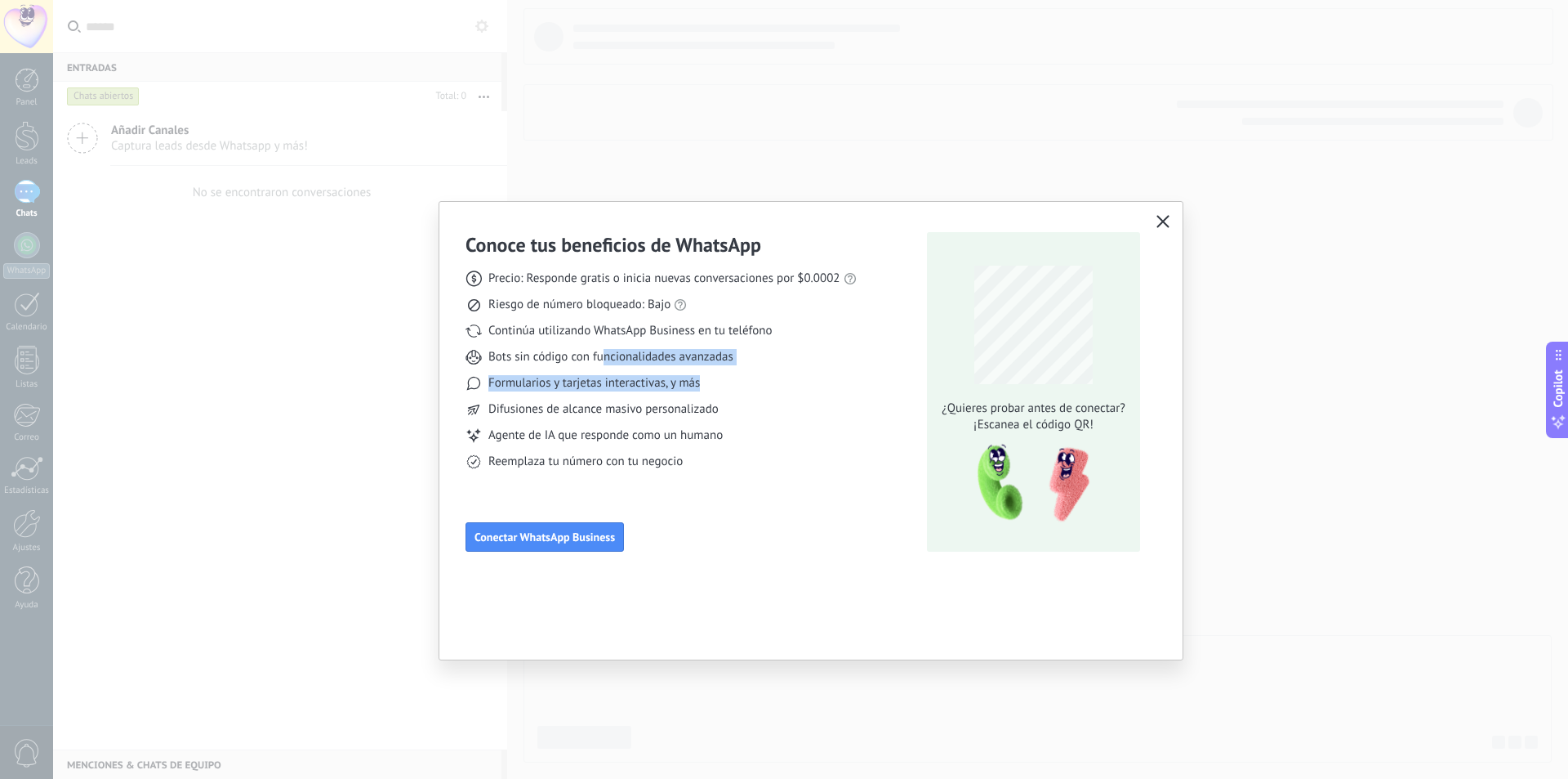
drag, startPoint x: 602, startPoint y: 350, endPoint x: 747, endPoint y: 405, distance: 155.1
click at [747, 405] on div "Precio: Responde gratis o inicia nuevas conversaciones por $0.0002 Riesgo de nú…" at bounding box center [661, 363] width 391 height 212
click at [741, 411] on div "Difusiones de alcance masivo personalizado" at bounding box center [661, 409] width 391 height 16
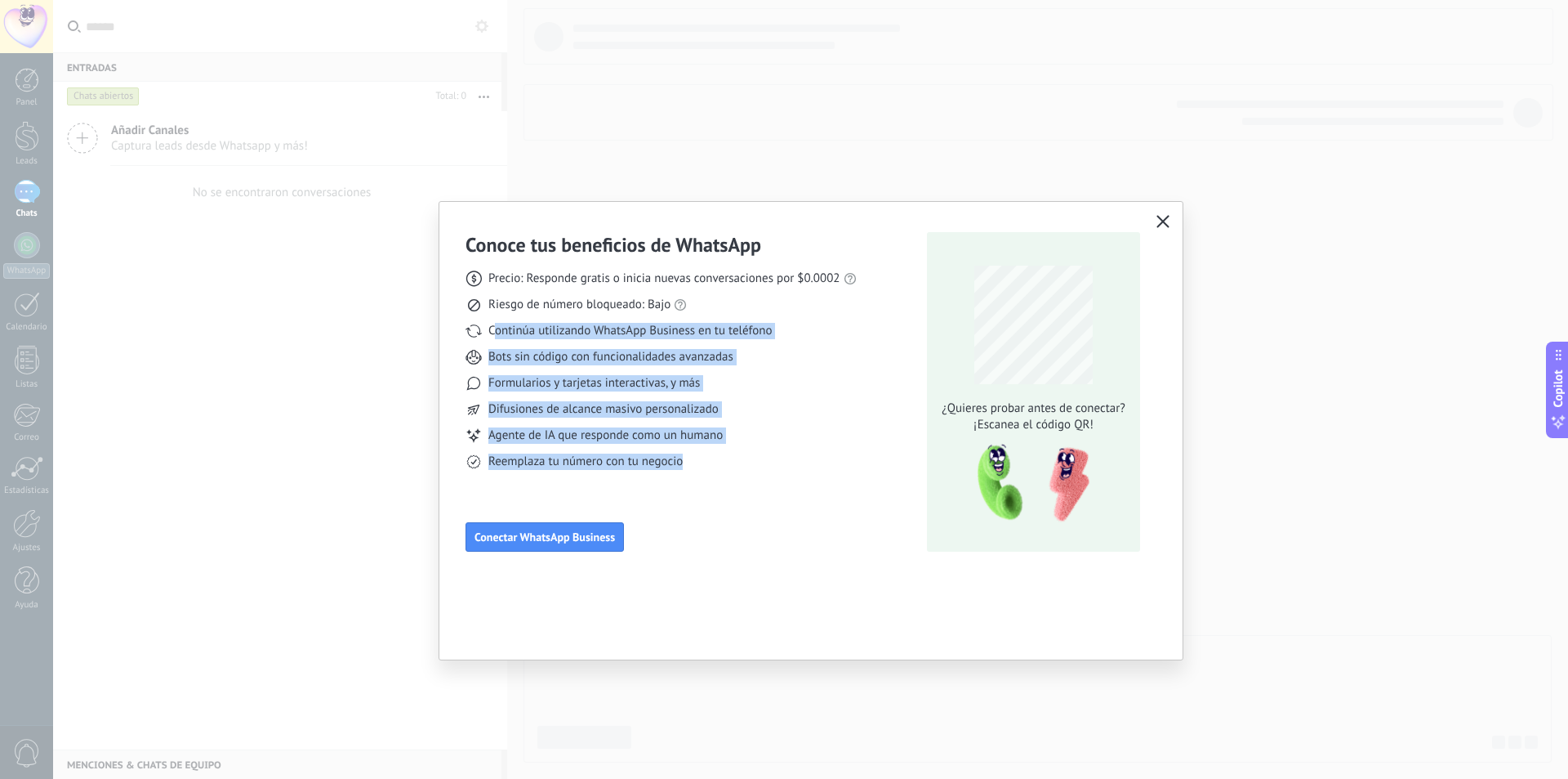
drag, startPoint x: 711, startPoint y: 485, endPoint x: 495, endPoint y: 335, distance: 263.0
click at [495, 335] on div "Conoce tus beneficios de WhatsApp Precio: Responde gratis o inicia nuevas conve…" at bounding box center [661, 392] width 391 height 320
click at [495, 335] on span "Continúa utilizando WhatsApp Business en tu teléfono" at bounding box center [631, 331] width 284 height 16
drag, startPoint x: 491, startPoint y: 335, endPoint x: 695, endPoint y: 487, distance: 254.4
click at [695, 487] on div "Conoce tus beneficios de WhatsApp Precio: Responde gratis o inicia nuevas conve…" at bounding box center [661, 392] width 391 height 320
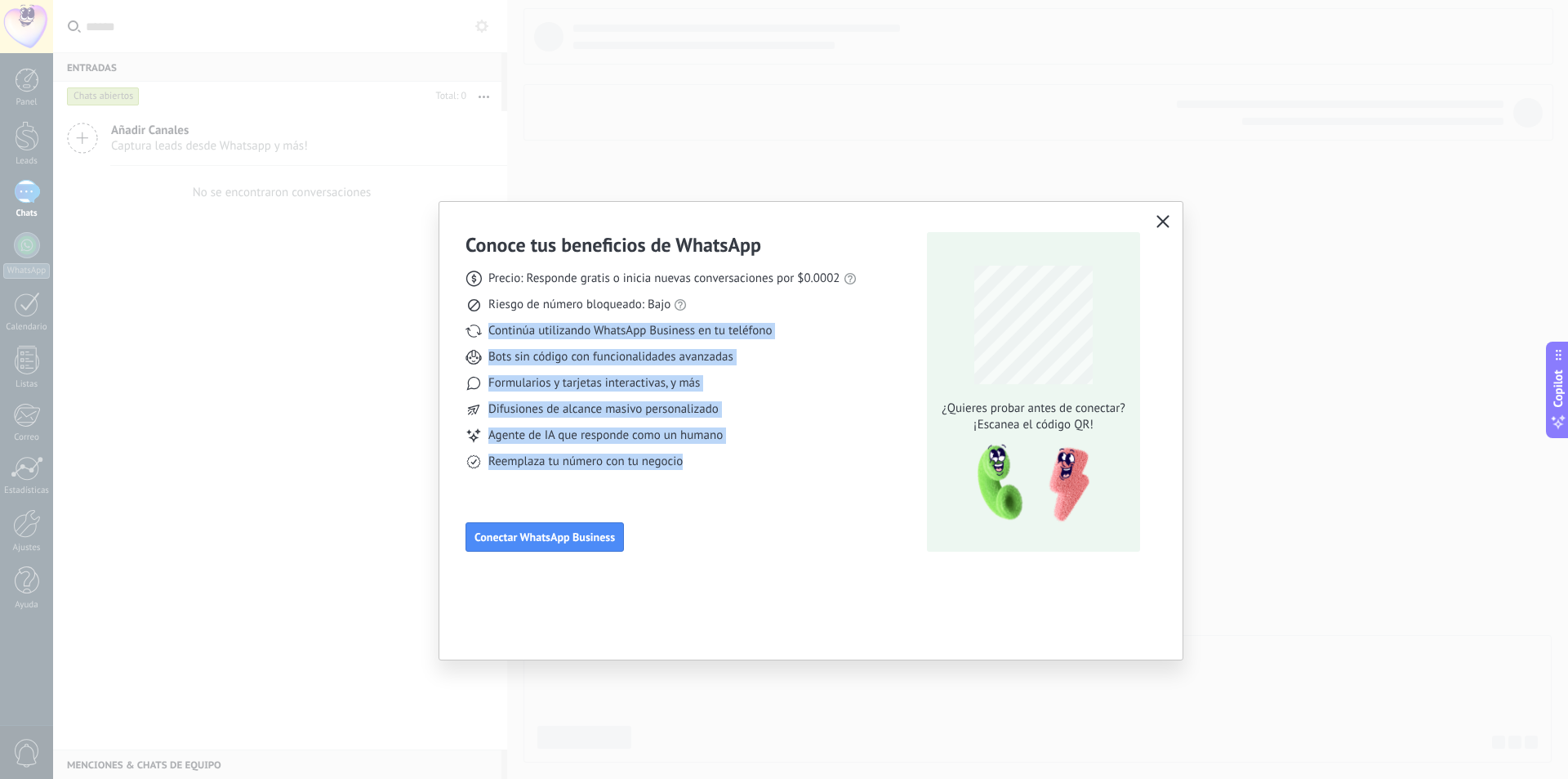
click at [695, 487] on div "Conoce tus beneficios de WhatsApp Precio: Responde gratis o inicia nuevas conve…" at bounding box center [661, 392] width 391 height 320
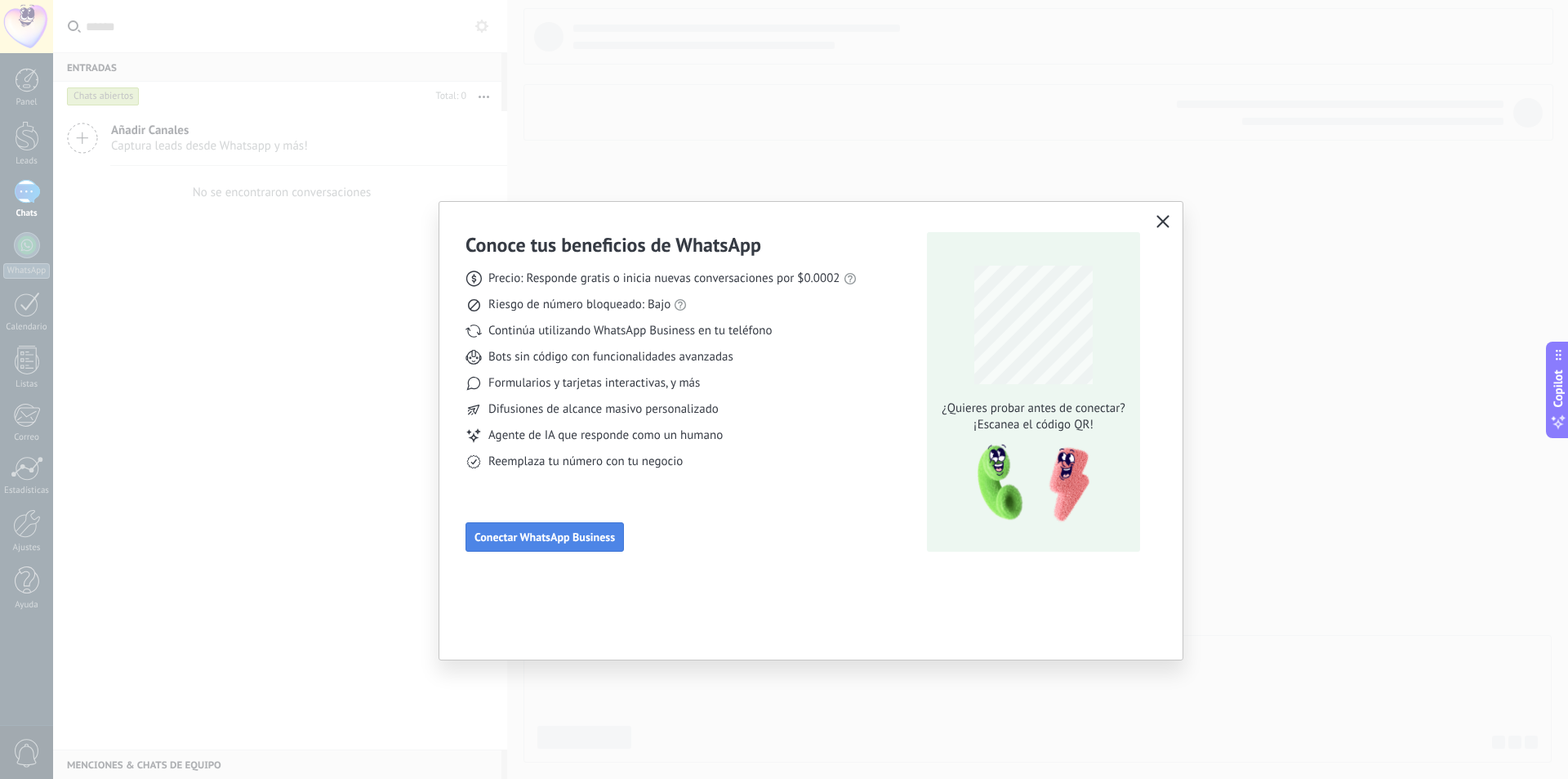
click at [575, 543] on span "Conectar WhatsApp Business" at bounding box center [545, 536] width 141 height 11
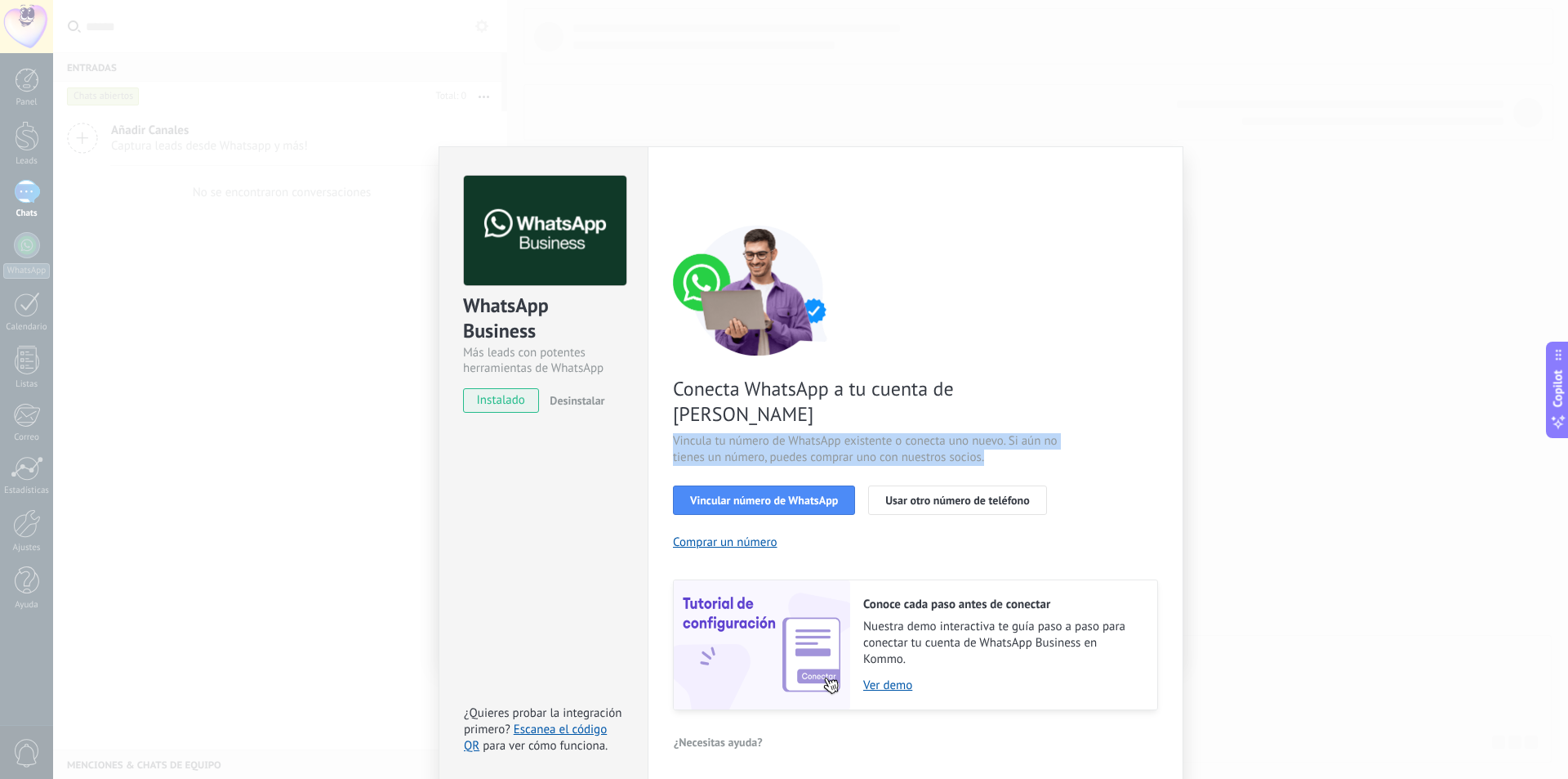
drag, startPoint x: 1000, startPoint y: 435, endPoint x: 673, endPoint y: 406, distance: 328.3
click at [673, 406] on div "Conecta WhatsApp a tu cuenta de Kommo Vincula tu número de WhatsApp existente o…" at bounding box center [914, 467] width 485 height 485
click at [673, 405] on div "Configuraciones Autorizaciones This tab logs the users who have granted integra…" at bounding box center [915, 464] width 536 height 637
drag, startPoint x: 673, startPoint y: 405, endPoint x: 1001, endPoint y: 431, distance: 329.0
click at [1001, 431] on div "Configuraciones Autorizaciones This tab logs the users who have granted integra…" at bounding box center [915, 464] width 536 height 637
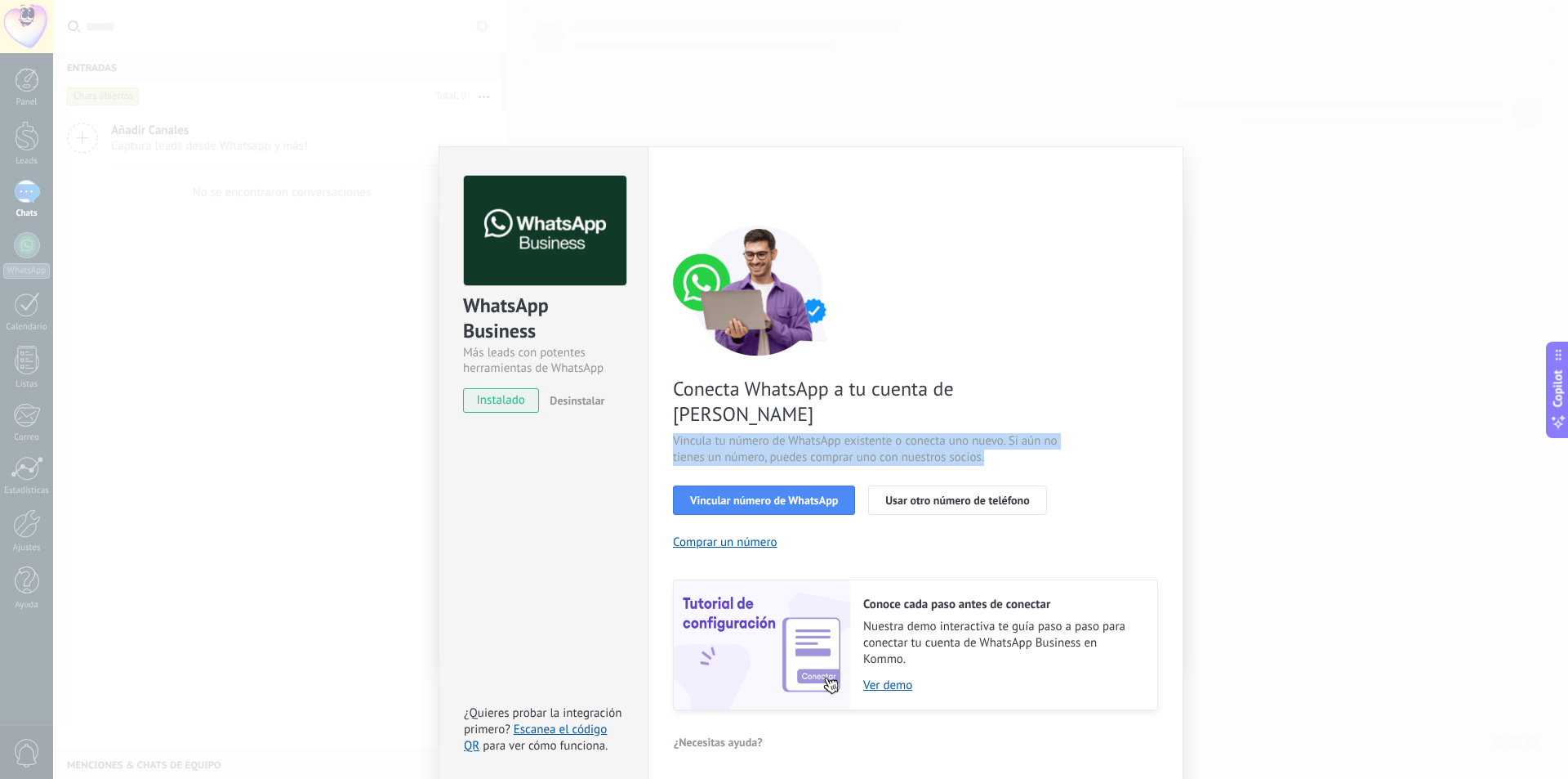
click at [1001, 433] on span "Vincula tu número de WhatsApp existente o conecta uno nuevo. Si aún no tienes u…" at bounding box center [866, 449] width 389 height 33
drag, startPoint x: 1001, startPoint y: 431, endPoint x: 663, endPoint y: 389, distance: 340.6
click at [663, 389] on div "Configuraciones Autorizaciones This tab logs the users who have granted integra…" at bounding box center [915, 464] width 536 height 637
click at [694, 433] on span "Vincula tu número de WhatsApp existente o conecta uno nuevo. Si aún no tienes u…" at bounding box center [866, 449] width 389 height 33
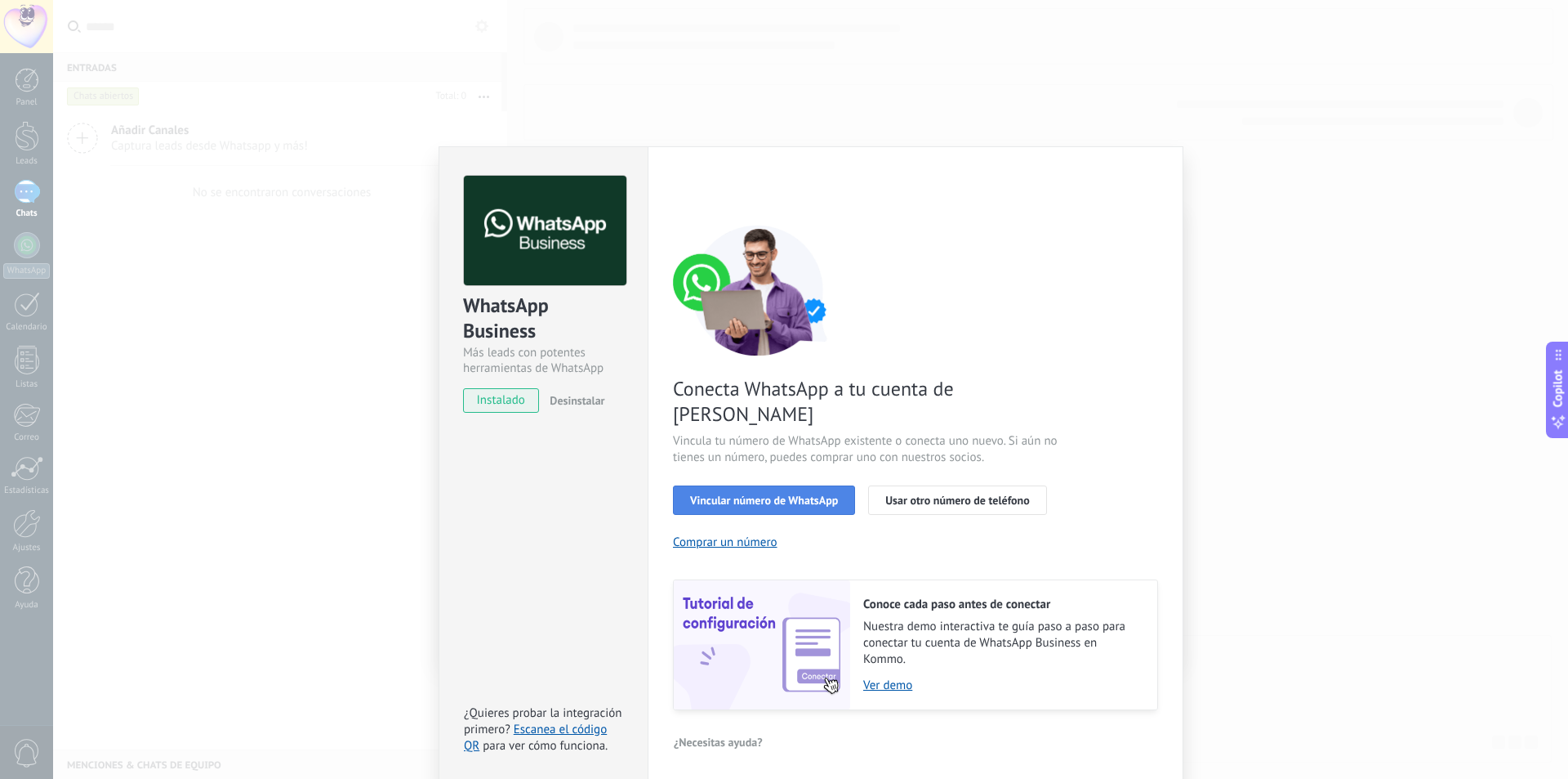
click at [695, 485] on button "Vincular número de WhatsApp" at bounding box center [764, 499] width 182 height 29
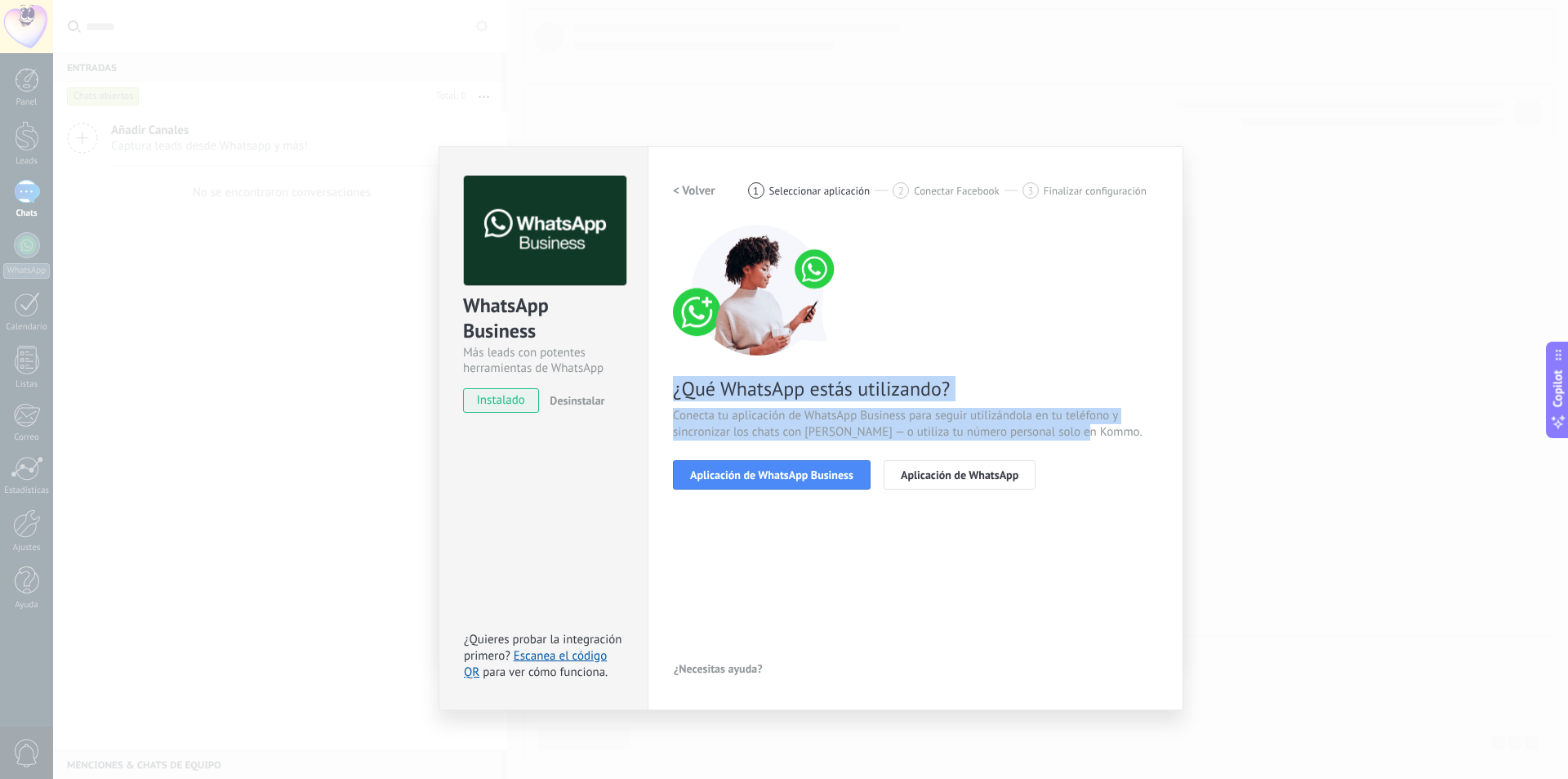
drag, startPoint x: 673, startPoint y: 391, endPoint x: 1108, endPoint y: 455, distance: 439.7
click at [1108, 455] on div "Configuraciones Autorizaciones This tab logs the users who have granted integra…" at bounding box center [915, 428] width 536 height 564
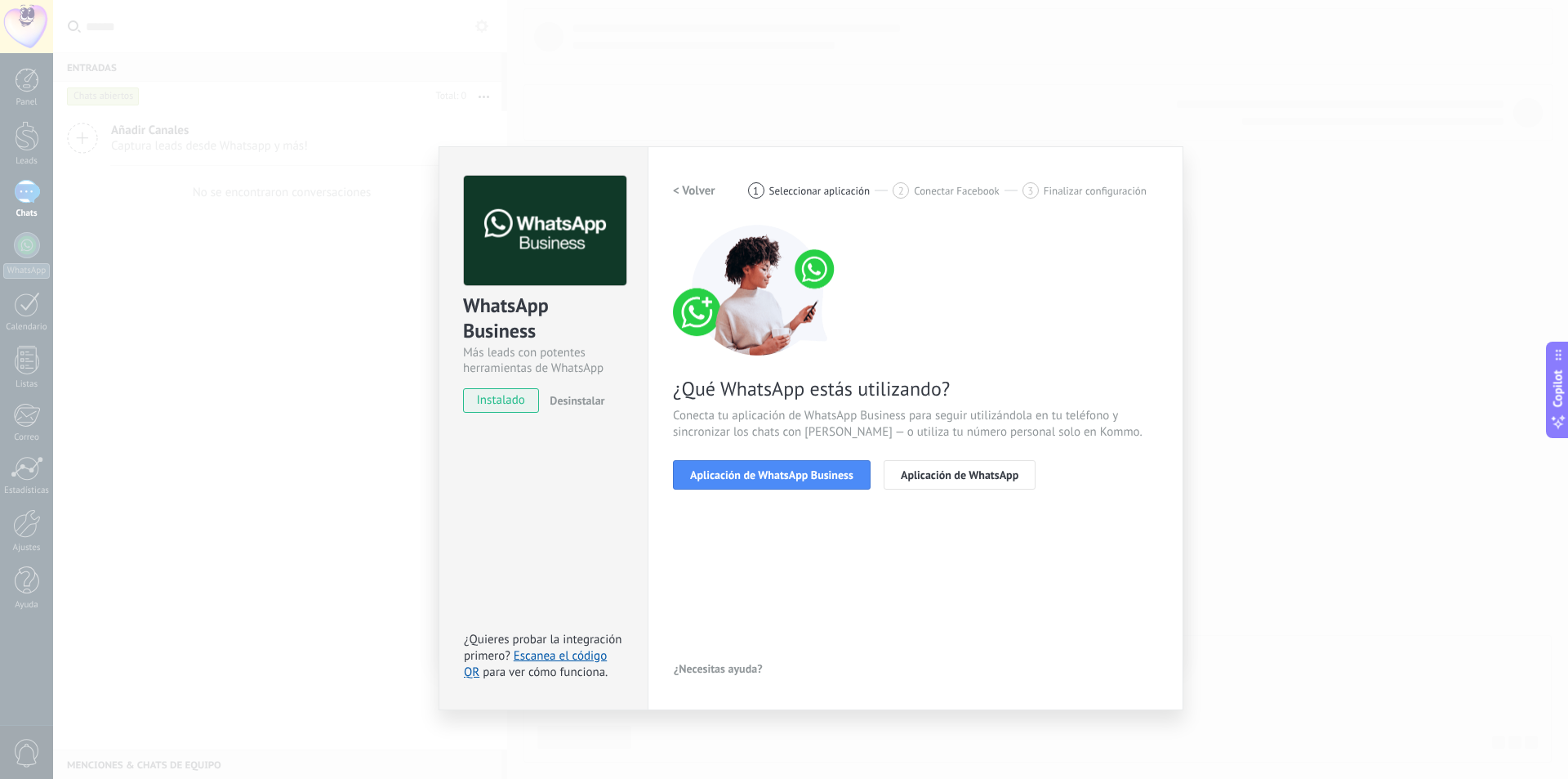
click at [1107, 456] on div "¿Qué WhatsApp estás utilizando? Conecta tu aplicación de WhatsApp Business para…" at bounding box center [914, 357] width 485 height 265
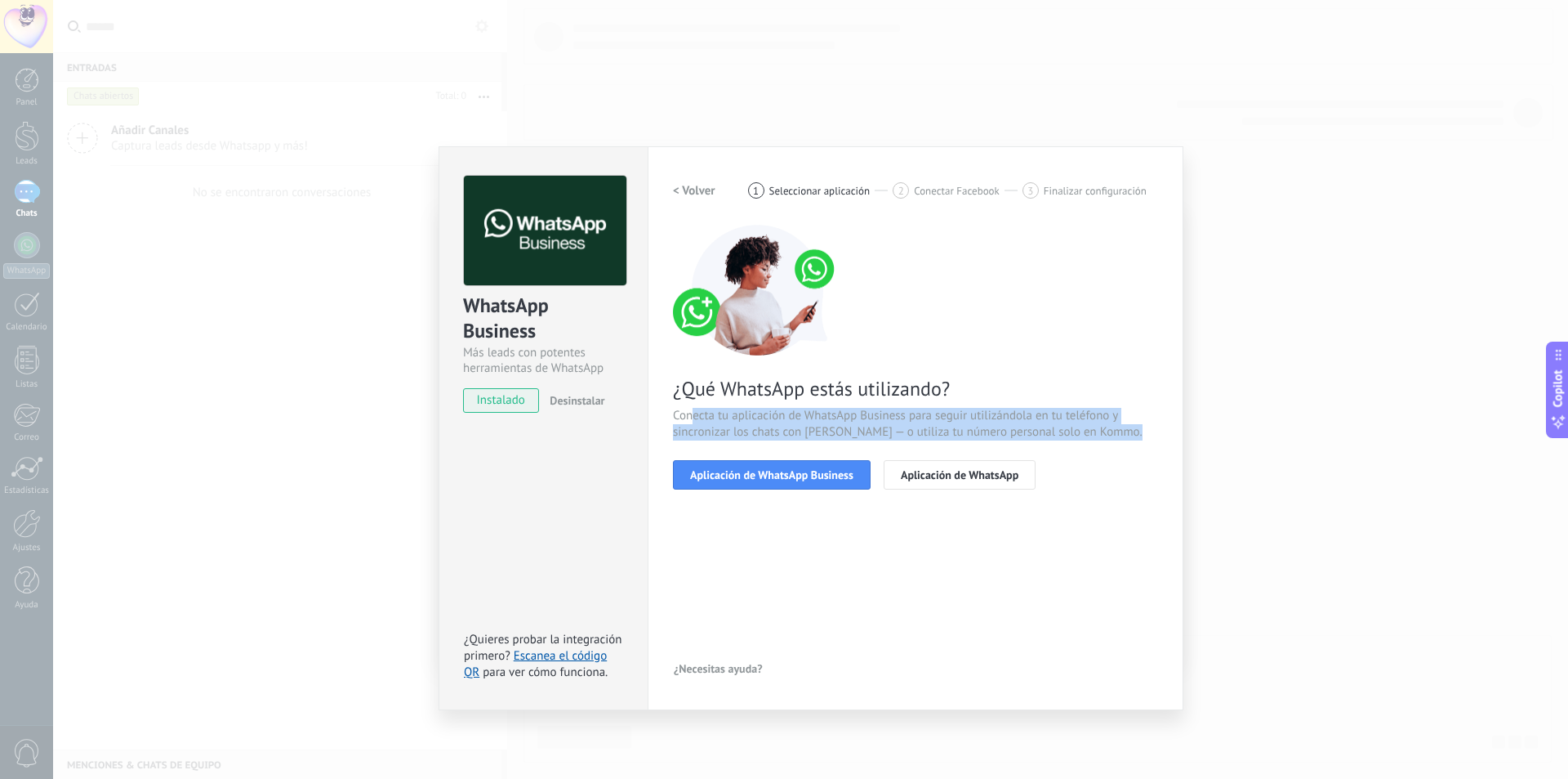
drag, startPoint x: 706, startPoint y: 427, endPoint x: 1102, endPoint y: 465, distance: 397.8
click at [1102, 465] on div "¿Qué WhatsApp estás utilizando? Conecta tu aplicación de WhatsApp Business para…" at bounding box center [914, 357] width 485 height 265
click at [1103, 465] on div "Aplicación de WhatsApp Business Aplicación de WhatsApp" at bounding box center [914, 474] width 485 height 29
click at [1106, 437] on span "Conecta tu aplicación de WhatsApp Business para seguir utilizándola en tu teléf…" at bounding box center [914, 424] width 485 height 33
drag, startPoint x: 1107, startPoint y: 437, endPoint x: 664, endPoint y: 391, distance: 445.4
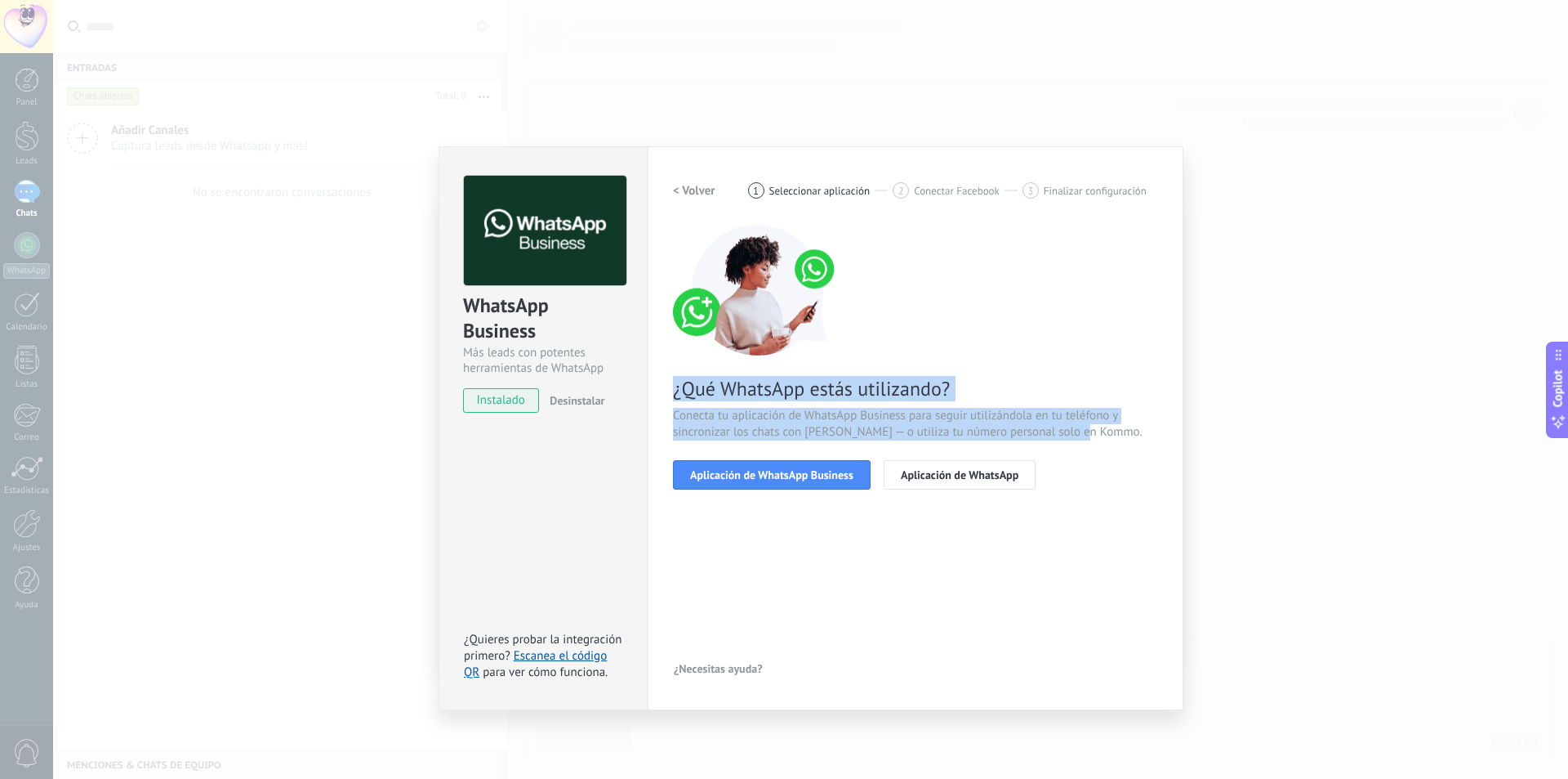
click at [664, 391] on div "Configuraciones Autorizaciones This tab logs the users who have granted integra…" at bounding box center [915, 428] width 536 height 564
click at [664, 390] on div "Configuraciones Autorizaciones This tab logs the users who have granted integra…" at bounding box center [915, 428] width 536 height 564
drag, startPoint x: 664, startPoint y: 385, endPoint x: 1136, endPoint y: 443, distance: 475.6
click at [1136, 443] on div "Configuraciones Autorizaciones This tab logs the users who have granted integra…" at bounding box center [915, 428] width 536 height 564
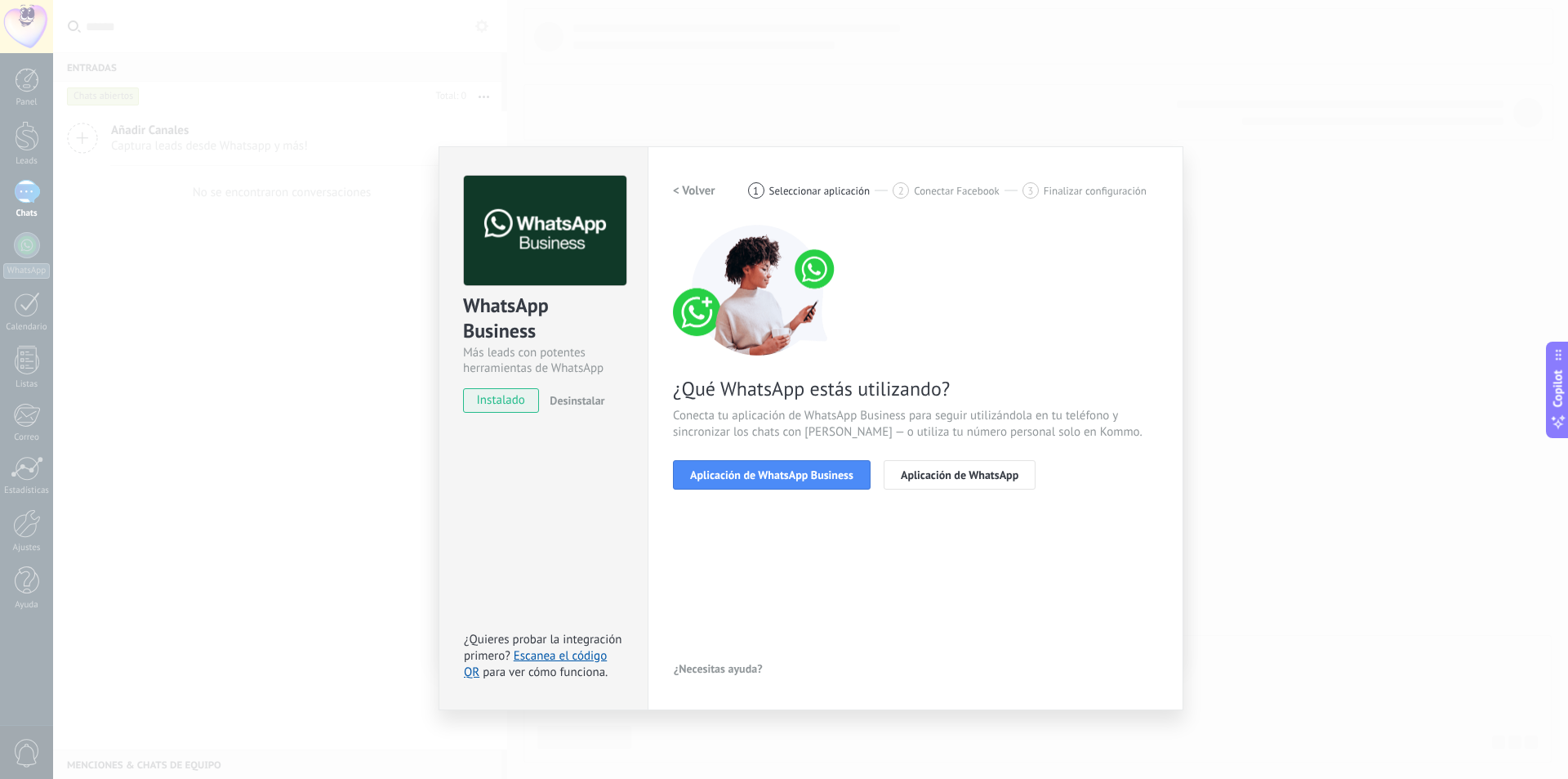
click at [1136, 443] on div "¿Qué WhatsApp estás utilizando? Conecta tu aplicación de WhatsApp Business para…" at bounding box center [914, 357] width 485 height 265
drag, startPoint x: 1016, startPoint y: 424, endPoint x: 1102, endPoint y: 407, distance: 87.7
click at [1102, 407] on div "¿Qué WhatsApp estás utilizando? Conecta tu aplicación de WhatsApp Business para…" at bounding box center [914, 357] width 485 height 265
click at [1101, 414] on span "Conecta tu aplicación de WhatsApp Business para seguir utilizándola en tu teléf…" at bounding box center [914, 424] width 485 height 33
click at [1101, 434] on span "Conecta tu aplicación de WhatsApp Business para seguir utilizándola en tu teléf…" at bounding box center [914, 424] width 485 height 33
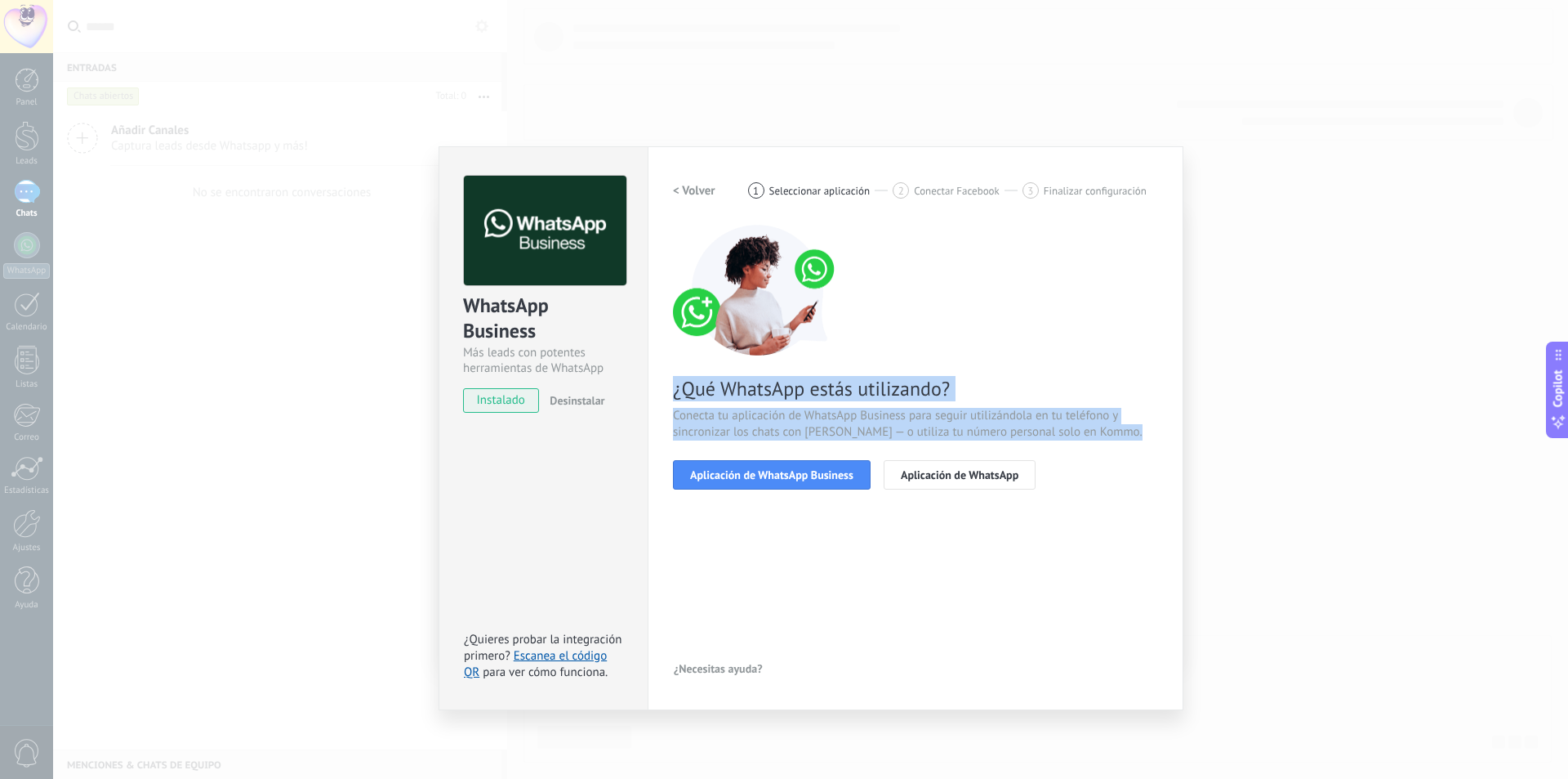
drag, startPoint x: 876, startPoint y: 422, endPoint x: 654, endPoint y: 385, distance: 225.1
click at [654, 385] on div "Configuraciones Autorizaciones This tab logs the users who have granted integra…" at bounding box center [915, 428] width 536 height 564
click at [864, 416] on span "Conecta tu aplicación de WhatsApp Business para seguir utilizándola en tu teléf…" at bounding box center [914, 424] width 485 height 33
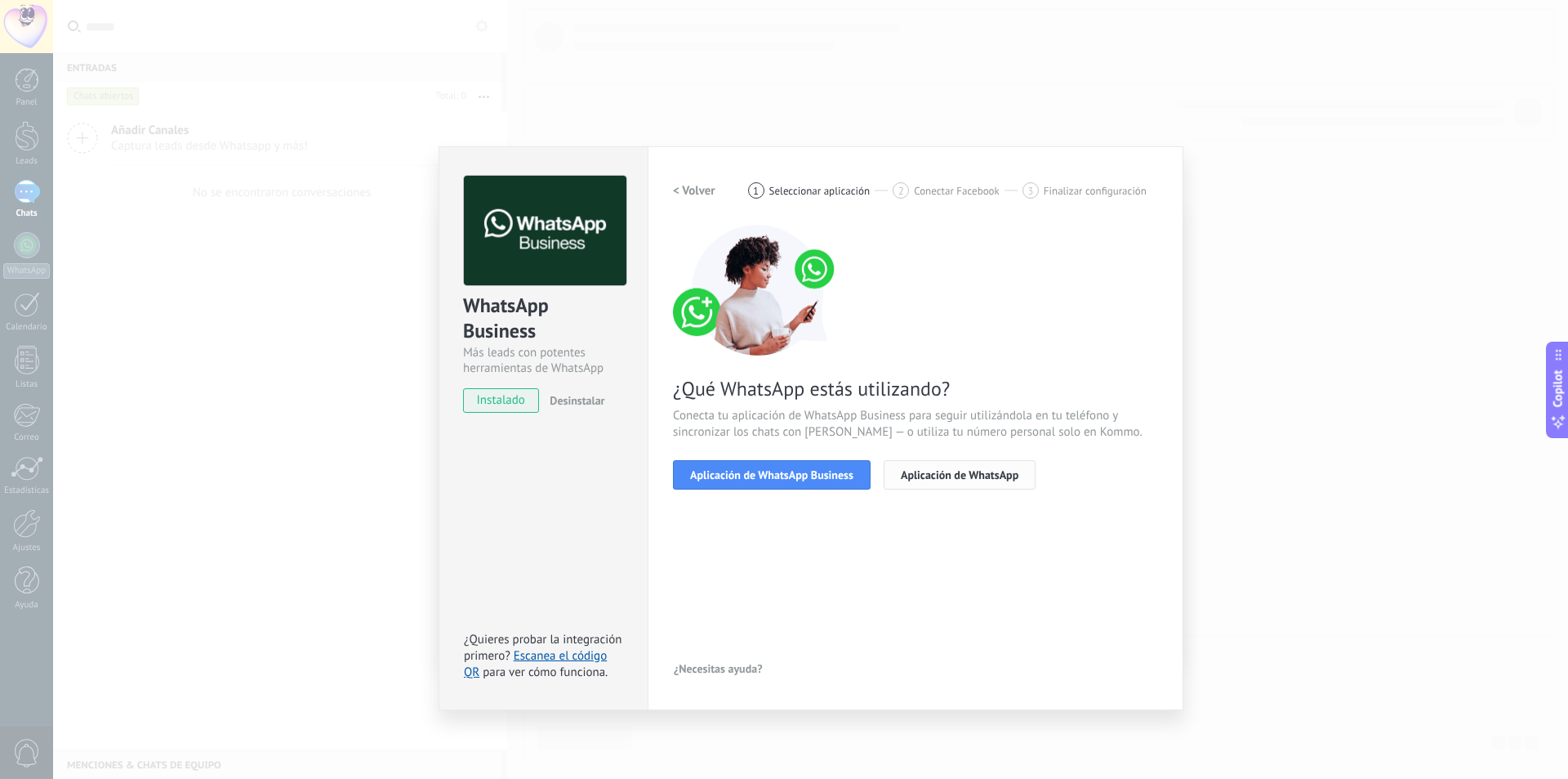
click at [931, 477] on span "Aplicación de WhatsApp" at bounding box center [959, 474] width 118 height 11
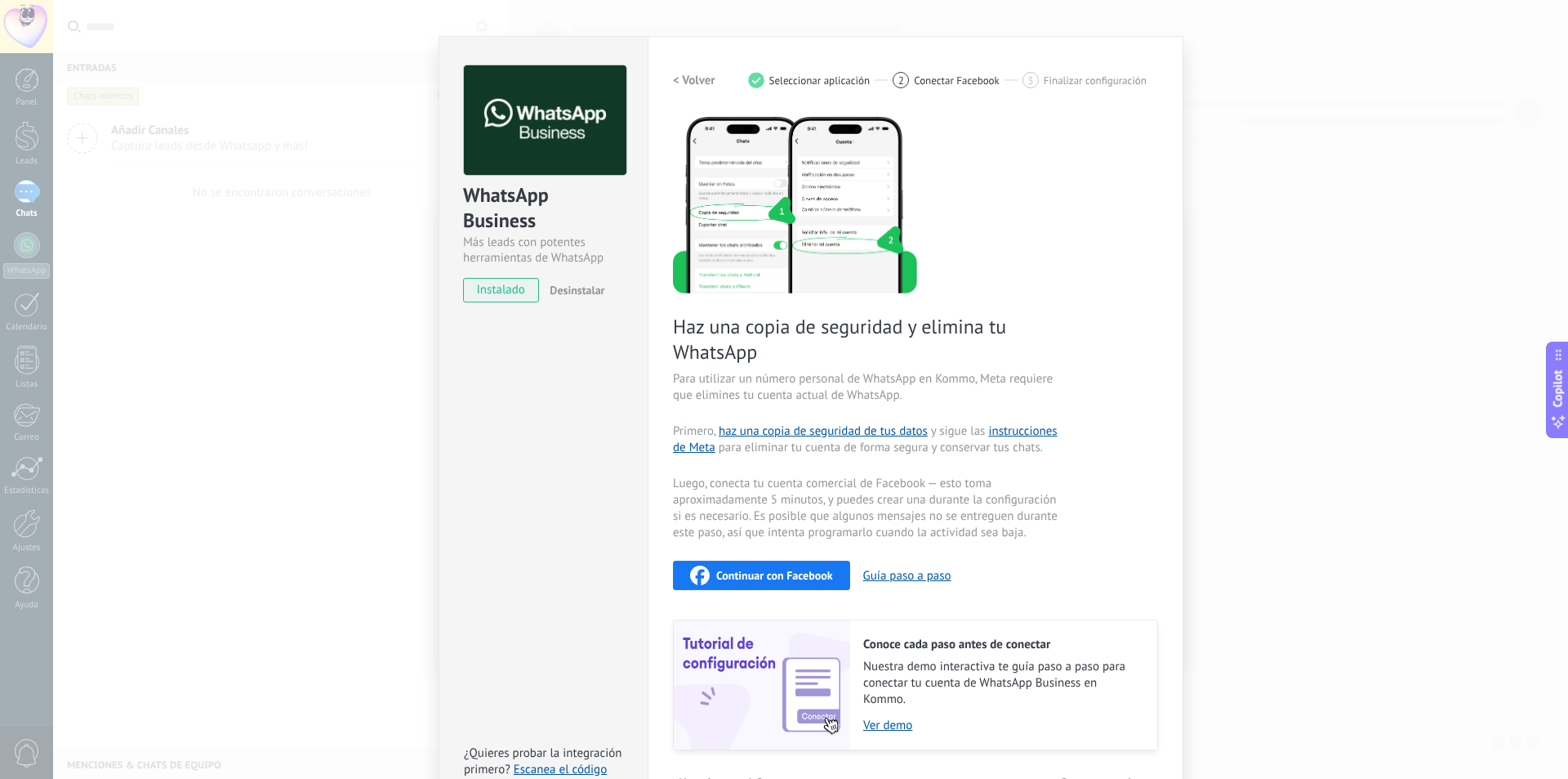
scroll to position [73, 0]
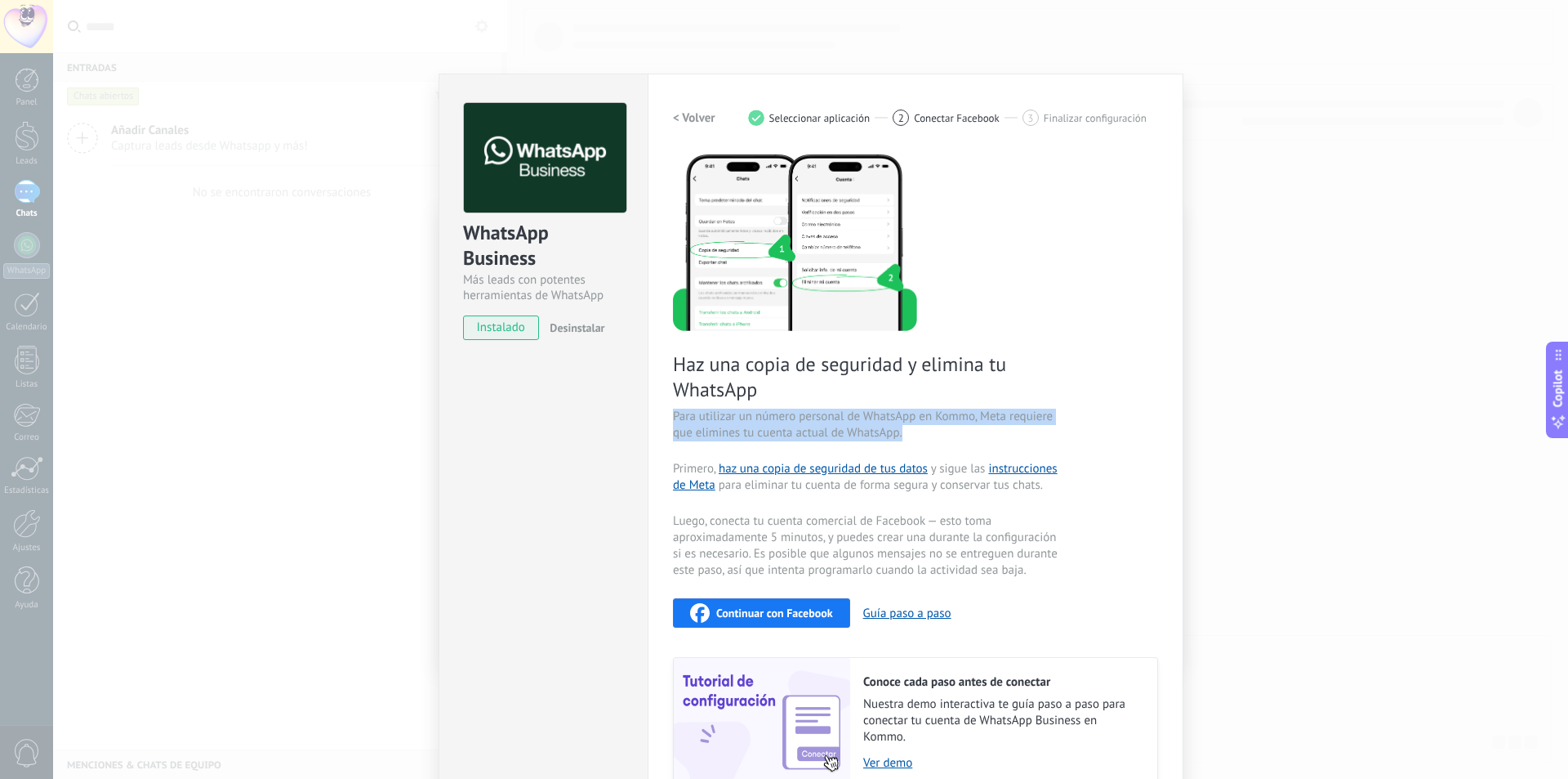
drag, startPoint x: 671, startPoint y: 418, endPoint x: 933, endPoint y: 436, distance: 262.6
click at [933, 436] on div "Configuraciones Autorizaciones This tab logs the users who have granted integra…" at bounding box center [915, 468] width 536 height 788
click at [933, 436] on span "Para utilizar un número personal de WhatsApp en Kommo, Meta requiere que elimin…" at bounding box center [866, 425] width 389 height 33
drag, startPoint x: 933, startPoint y: 436, endPoint x: 656, endPoint y: 418, distance: 277.6
click at [656, 418] on div "Configuraciones Autorizaciones This tab logs the users who have granted integra…" at bounding box center [915, 468] width 536 height 788
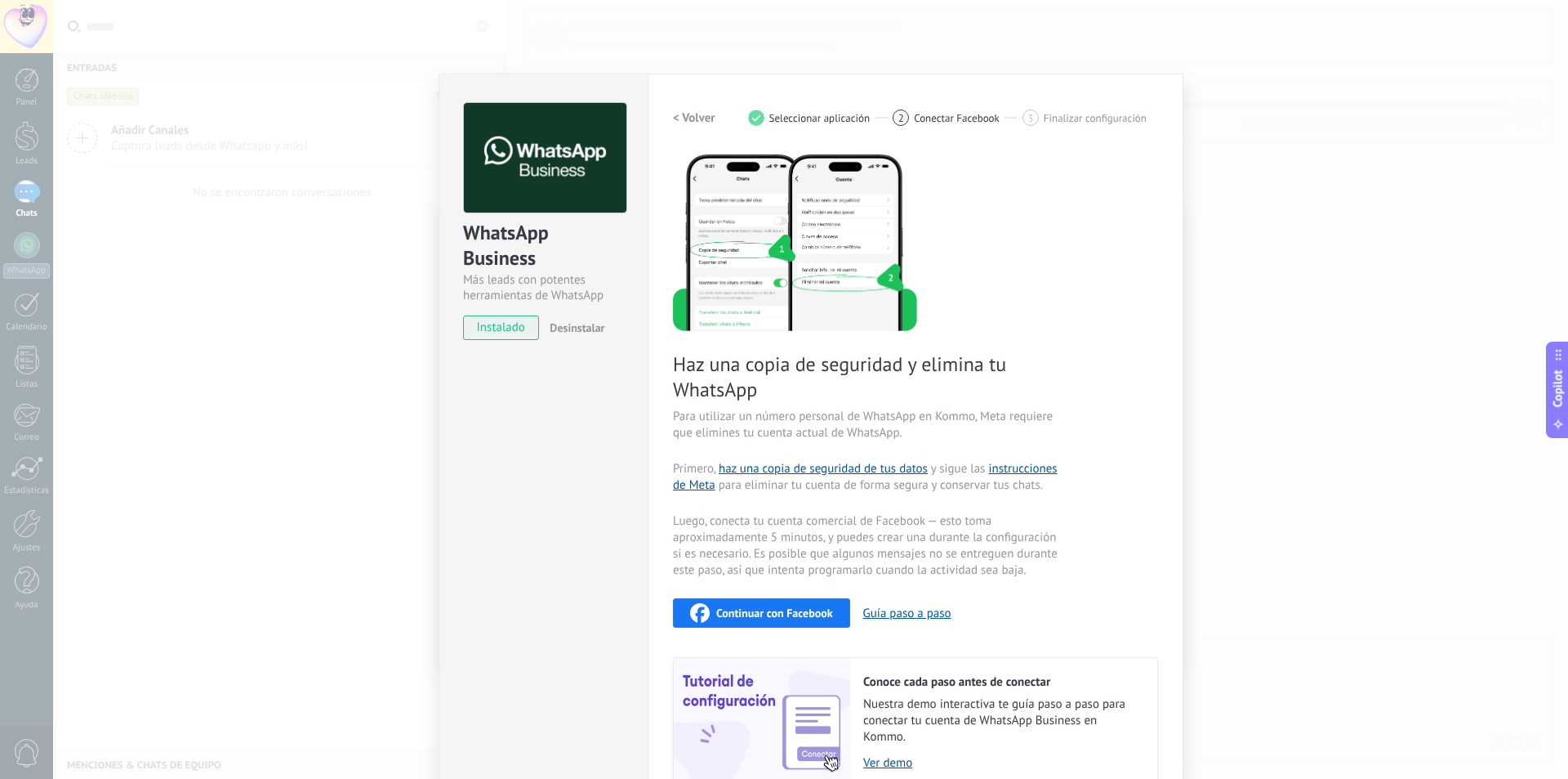
click at [656, 418] on div "Configuraciones Autorizaciones This tab logs the users who have granted integra…" at bounding box center [915, 468] width 536 height 788
drag, startPoint x: 678, startPoint y: 423, endPoint x: 925, endPoint y: 432, distance: 247.2
click at [925, 432] on div "Configuraciones Autorizaciones This tab logs the users who have granted integra…" at bounding box center [915, 468] width 536 height 788
click at [925, 432] on span "Para utilizar un número personal de WhatsApp en Kommo, Meta requiere que elimin…" at bounding box center [866, 425] width 389 height 33
click at [696, 125] on h2 "< Volver" at bounding box center [694, 118] width 42 height 16
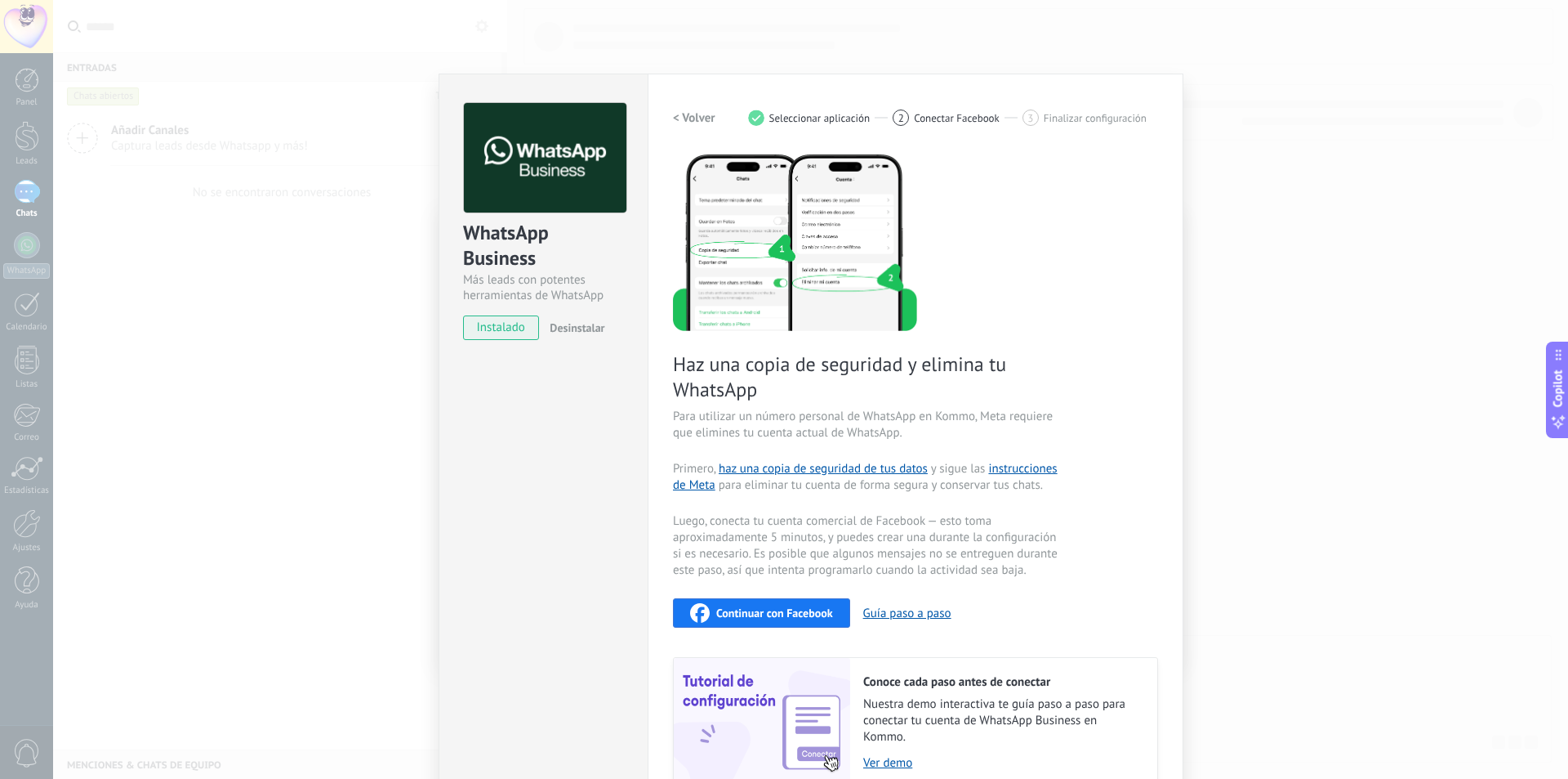
scroll to position [0, 0]
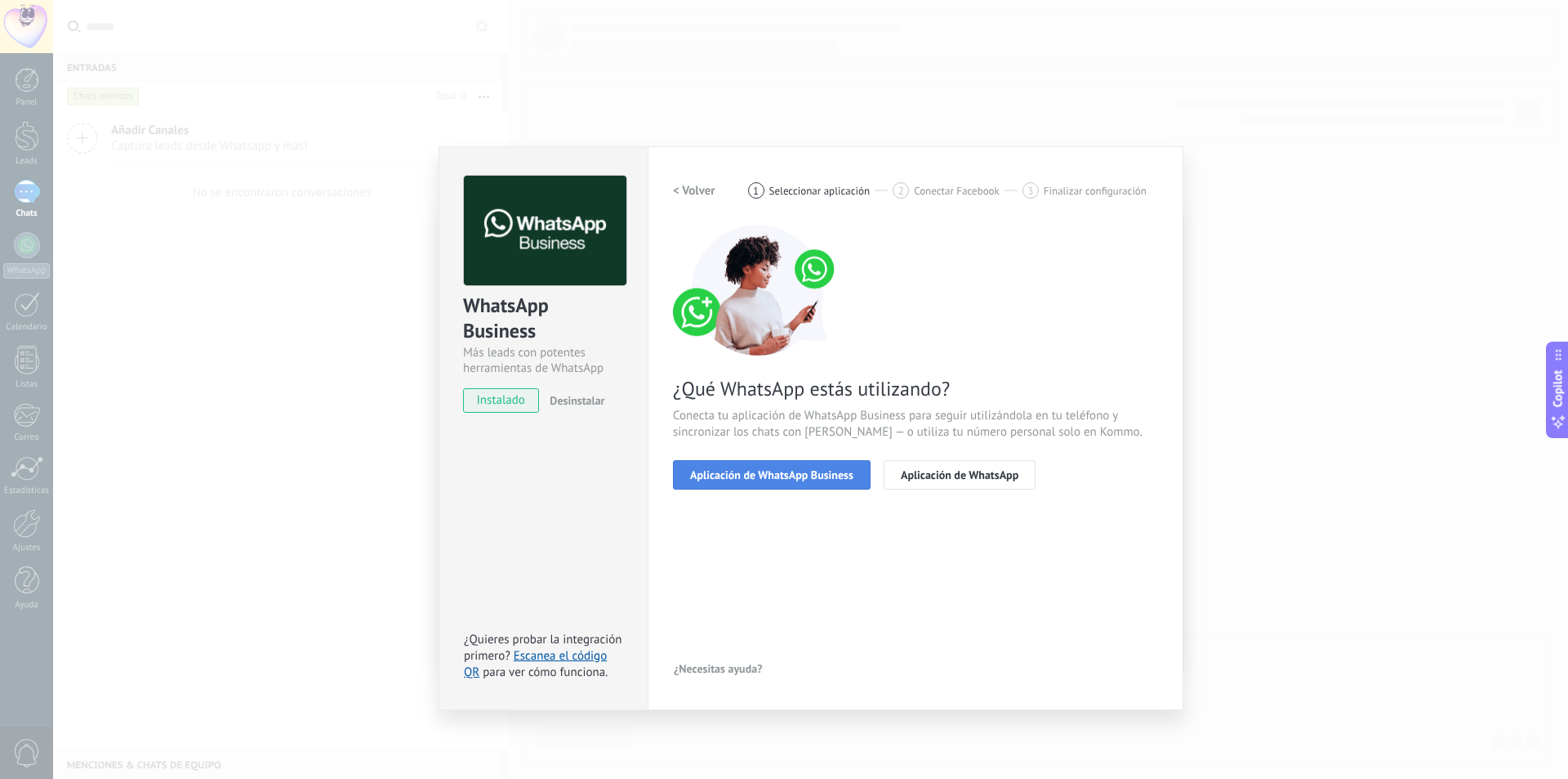
click at [832, 476] on span "Aplicación de WhatsApp Business" at bounding box center [772, 474] width 163 height 11
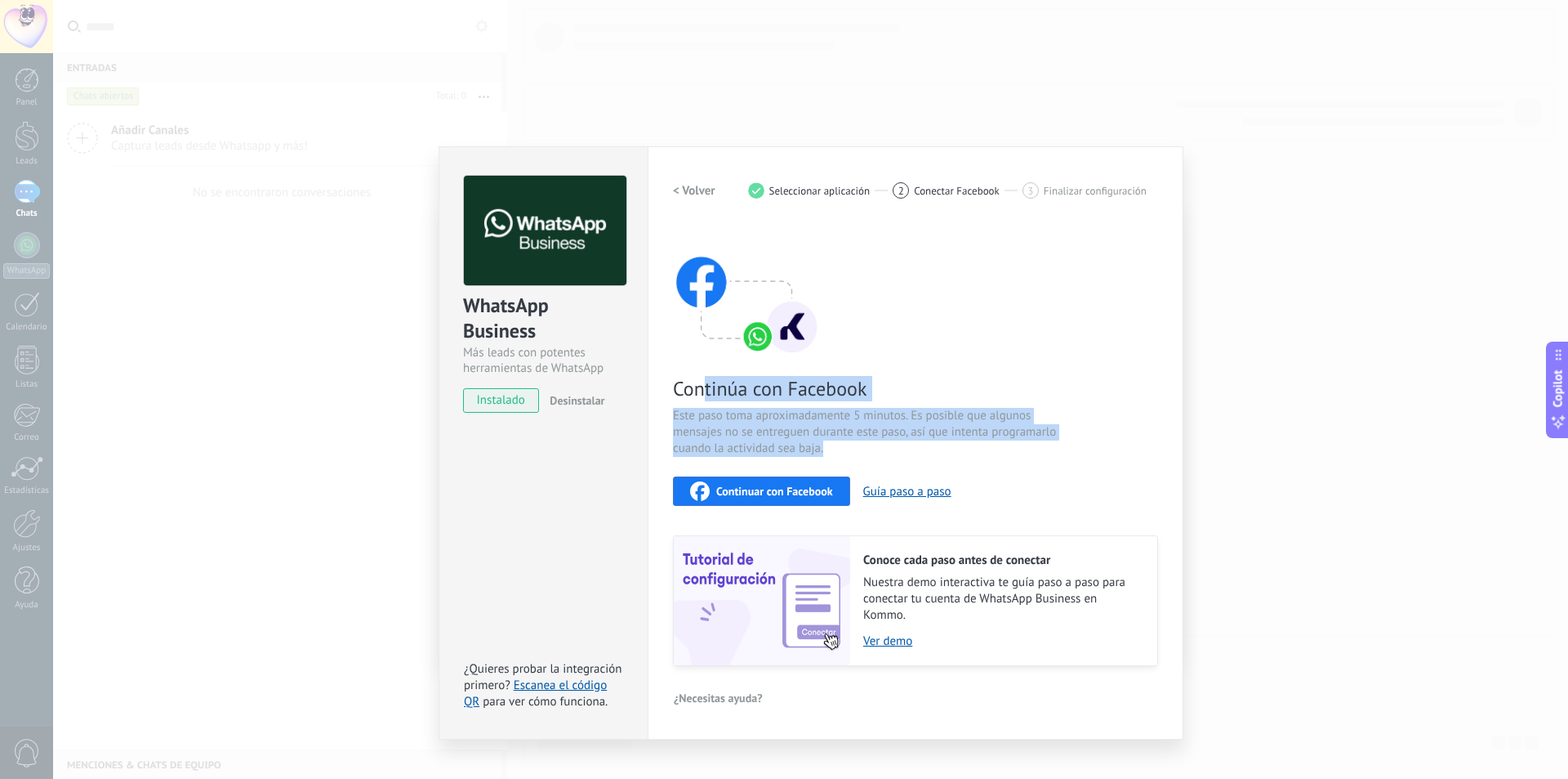
drag, startPoint x: 713, startPoint y: 393, endPoint x: 847, endPoint y: 451, distance: 146.0
click at [847, 451] on div "Continúa con Facebook Este paso toma aproximadamente 5 minutos. Es posible que …" at bounding box center [914, 445] width 485 height 441
click at [847, 451] on span "Este paso toma aproximadamente 5 minutos. Es posible que algunos mensajes no se…" at bounding box center [866, 432] width 389 height 49
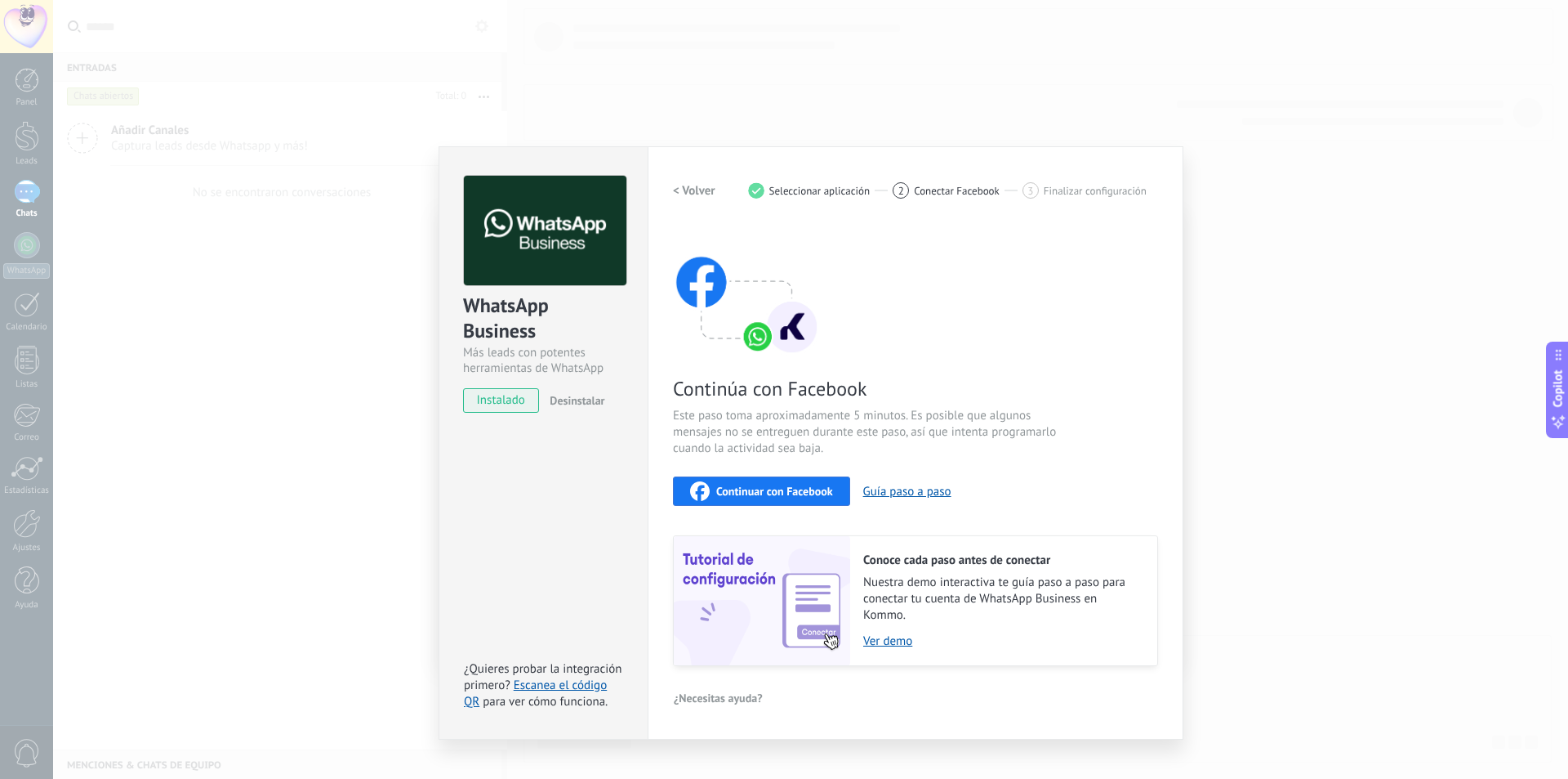
drag, startPoint x: 847, startPoint y: 451, endPoint x: 996, endPoint y: 454, distance: 149.0
click at [996, 454] on span "Este paso toma aproximadamente 5 minutos. Es posible que algunos mensajes no se…" at bounding box center [866, 432] width 389 height 49
click at [1053, 195] on span "Finalizar configuración" at bounding box center [1094, 191] width 103 height 12
click at [796, 494] on span "Continuar con Facebook" at bounding box center [775, 490] width 117 height 11
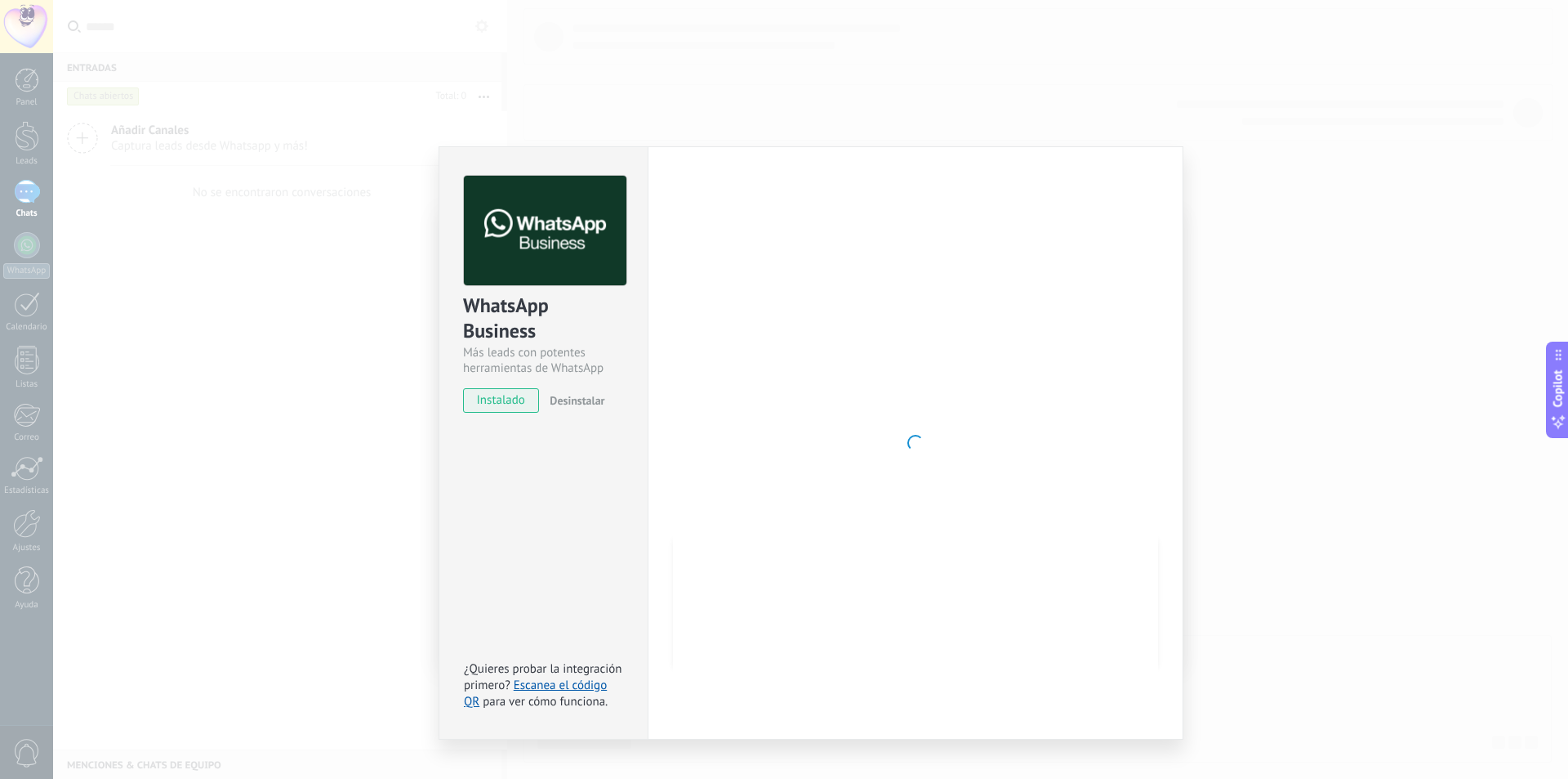
click at [527, 524] on div "WhatsApp Business Más leads con potentes herramientas de WhatsApp instalado Des…" at bounding box center [543, 442] width 209 height 593
click at [574, 407] on span "Desinstalar" at bounding box center [577, 400] width 55 height 15
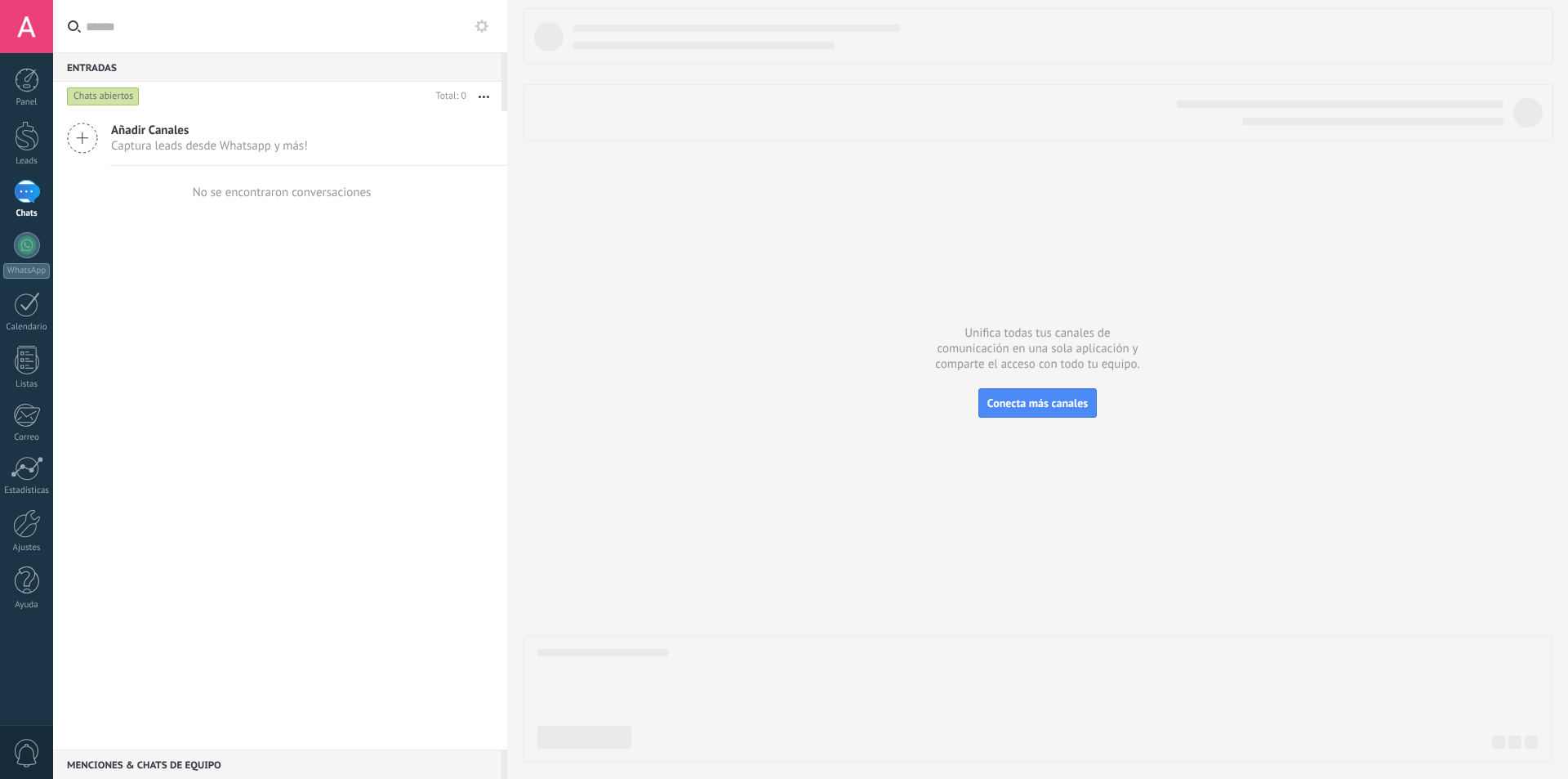
click at [242, 140] on span "Captura leads desde Whatsapp y más!" at bounding box center [209, 146] width 197 height 16
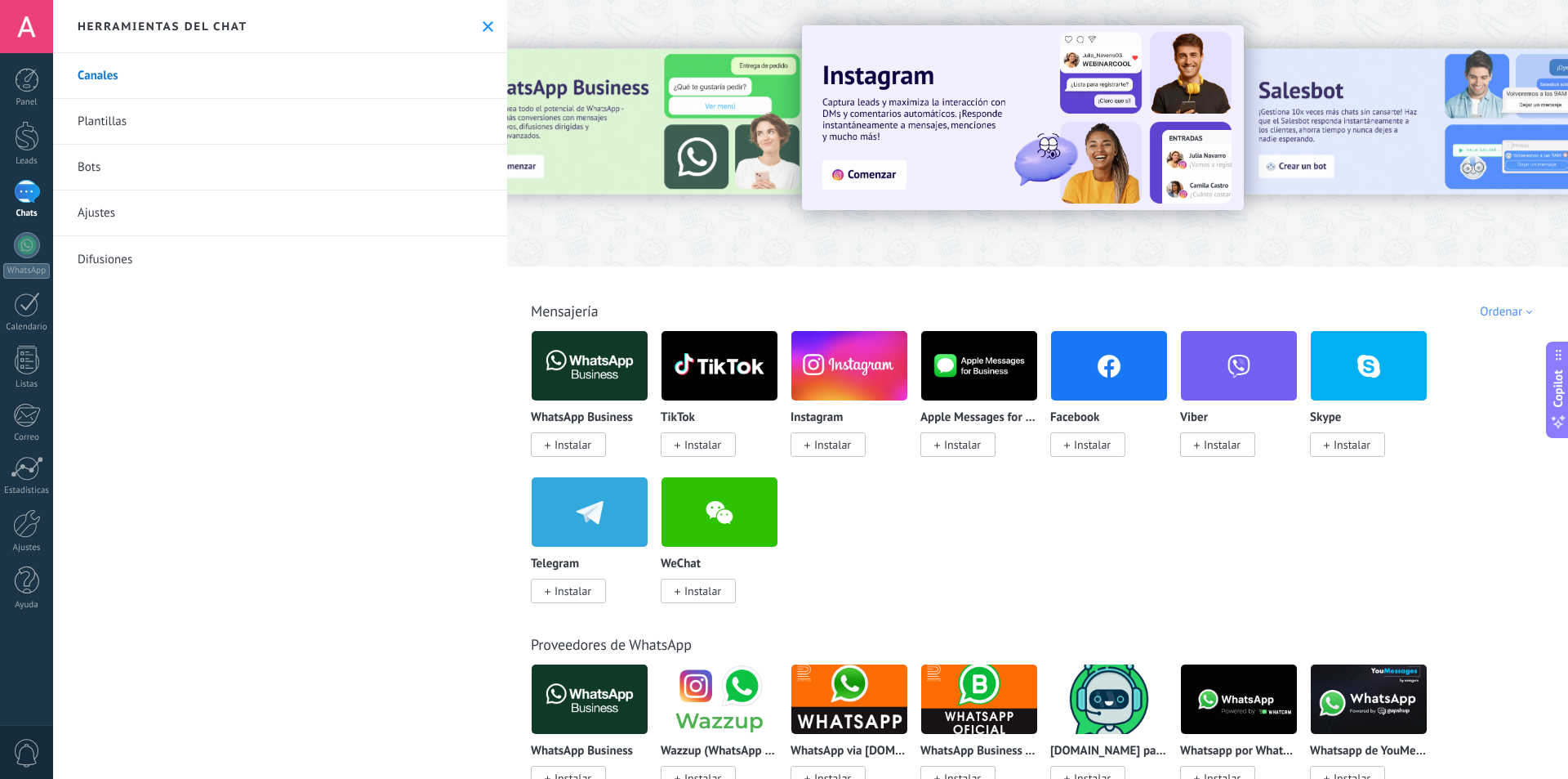
click at [688, 117] on div at bounding box center [638, 132] width 358 height 147
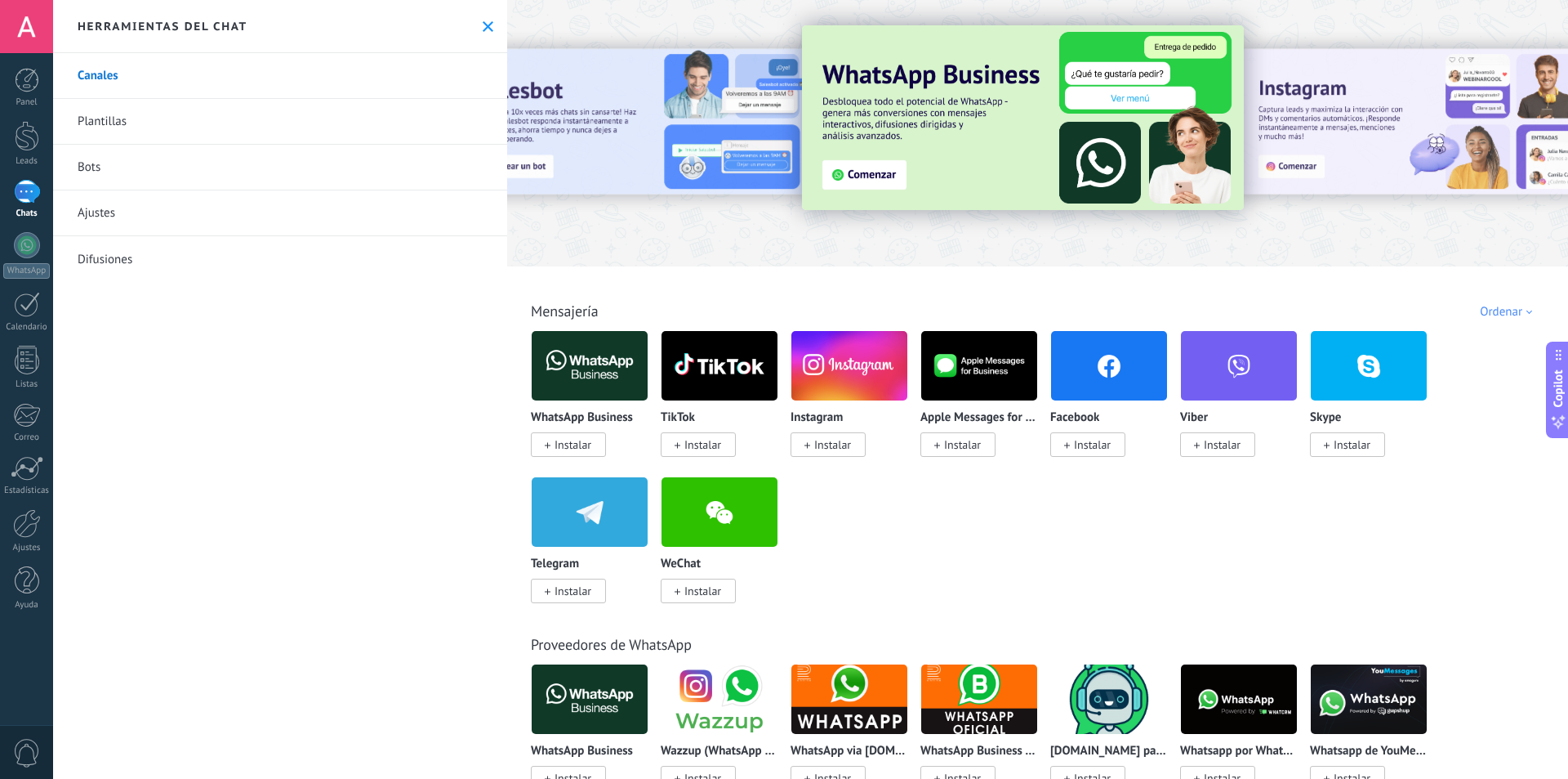
click at [864, 183] on img at bounding box center [1023, 117] width 442 height 185
